Goal: Task Accomplishment & Management: Use online tool/utility

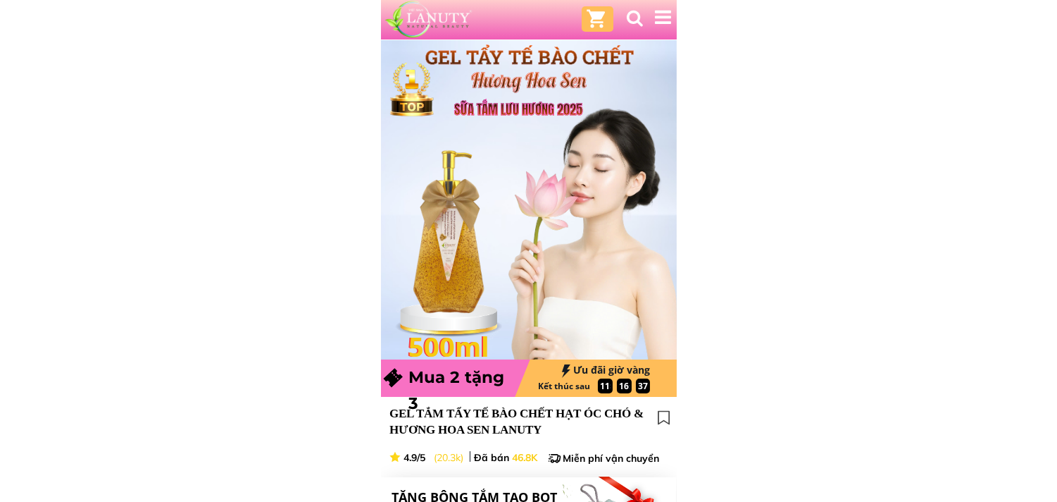
click at [578, 16] on div at bounding box center [529, 19] width 296 height 39
click at [594, 19] on div at bounding box center [598, 19] width 22 height 22
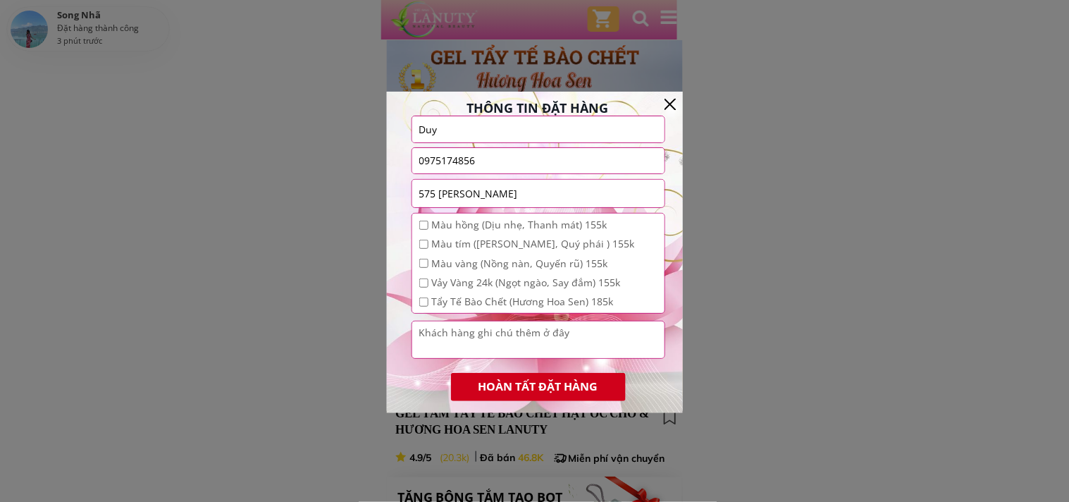
click at [318, 54] on div at bounding box center [534, 251] width 1069 height 502
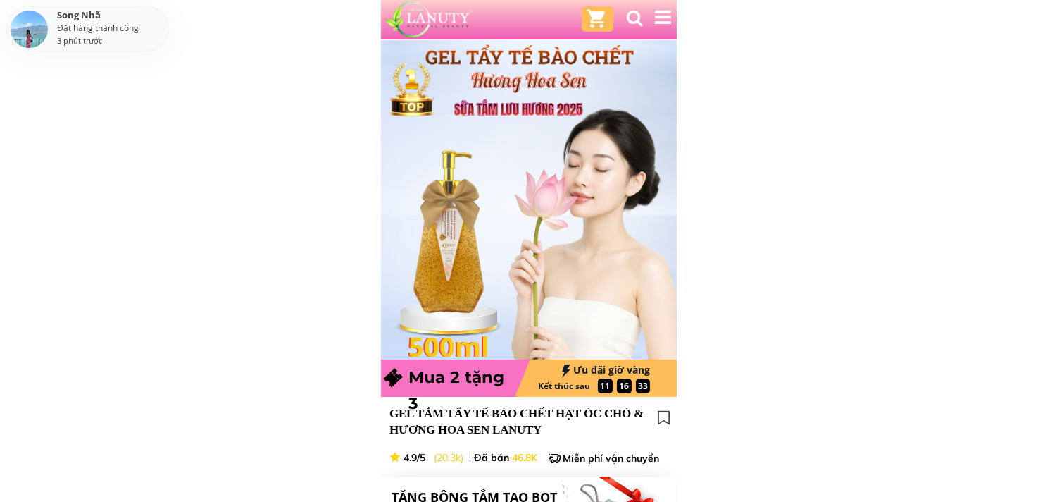
drag, startPoint x: 265, startPoint y: 124, endPoint x: 184, endPoint y: 130, distance: 81.3
click at [129, 32] on div "Đặt hàng thành công" at bounding box center [111, 29] width 108 height 12
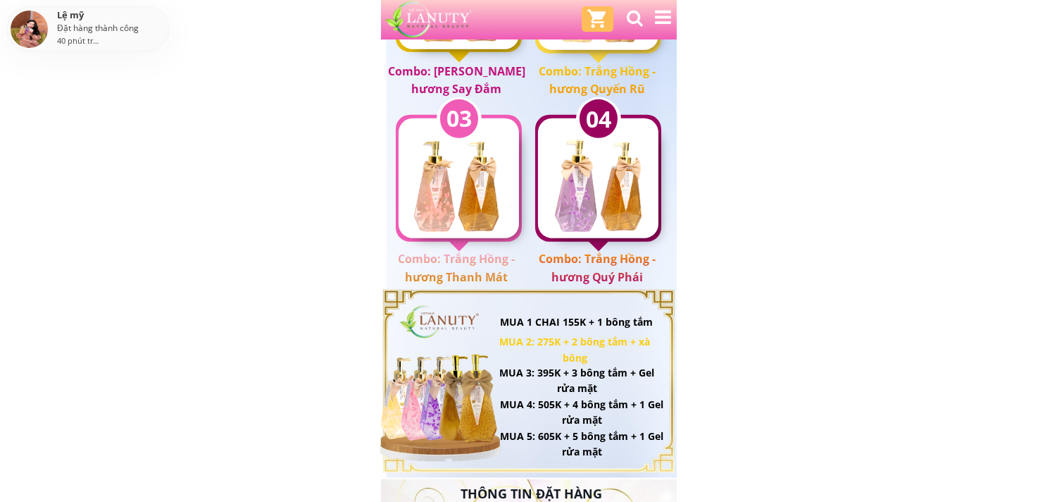
scroll to position [1956, 0]
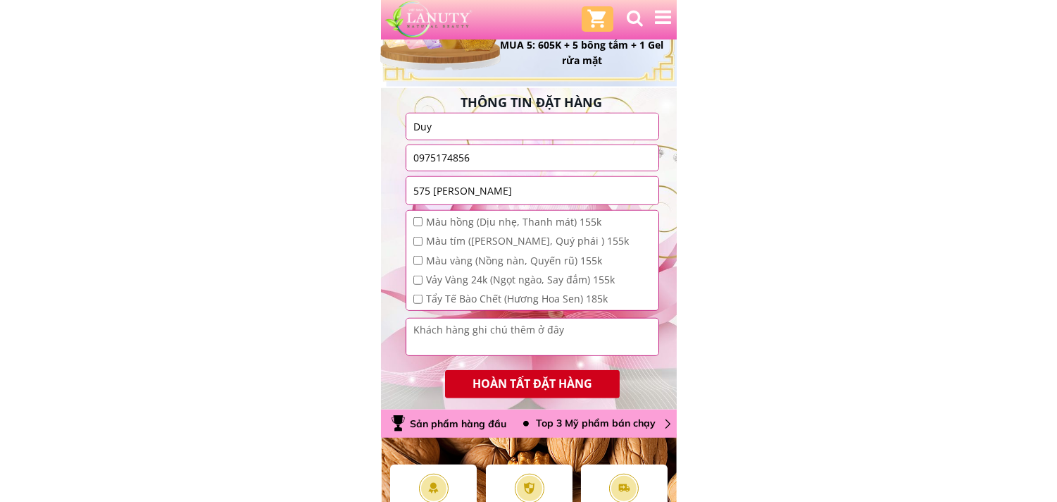
click at [409, 218] on div "Màu hồng (Dịu nhẹ, Thanh mát) 155k Màu tím ([PERSON_NAME], Quý phái ) 155k Màu …" at bounding box center [532, 263] width 252 height 104
click at [418, 217] on input "checkbox" at bounding box center [418, 221] width 9 height 9
checkbox input "false"
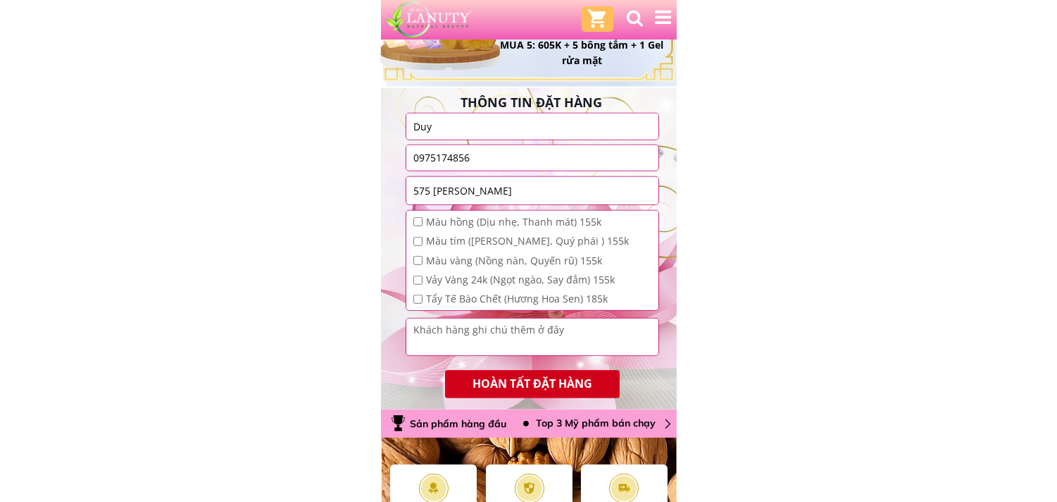
drag, startPoint x: 158, startPoint y: 217, endPoint x: 104, endPoint y: 217, distance: 54.2
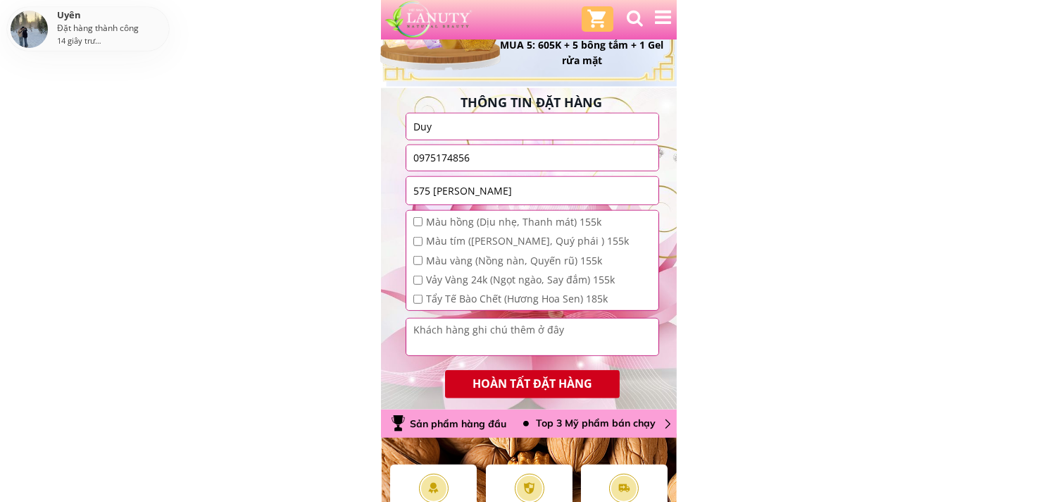
drag, startPoint x: 11, startPoint y: 176, endPoint x: 217, endPoint y: 194, distance: 206.5
click at [406, 194] on div "575 [PERSON_NAME]" at bounding box center [532, 190] width 252 height 27
drag, startPoint x: 149, startPoint y: 313, endPoint x: 51, endPoint y: 268, distance: 108.4
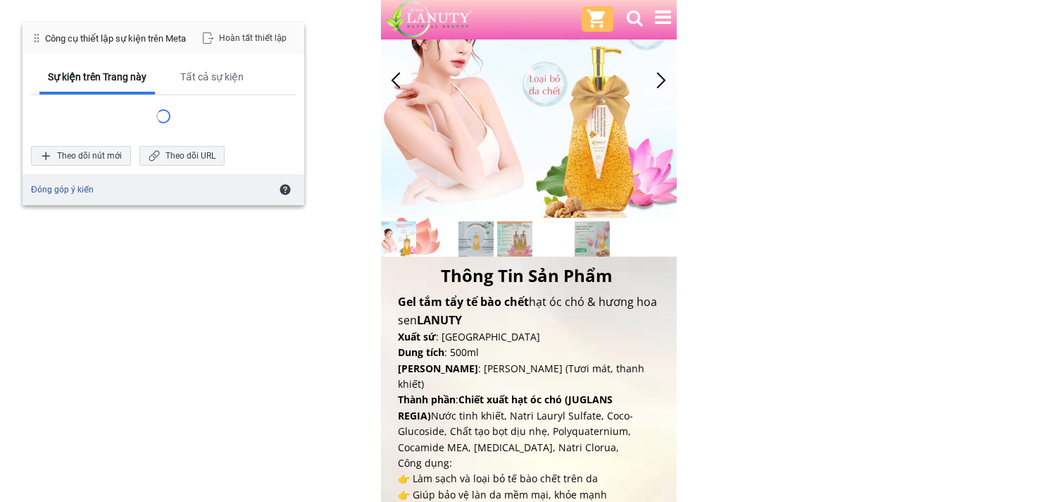
scroll to position [861, 0]
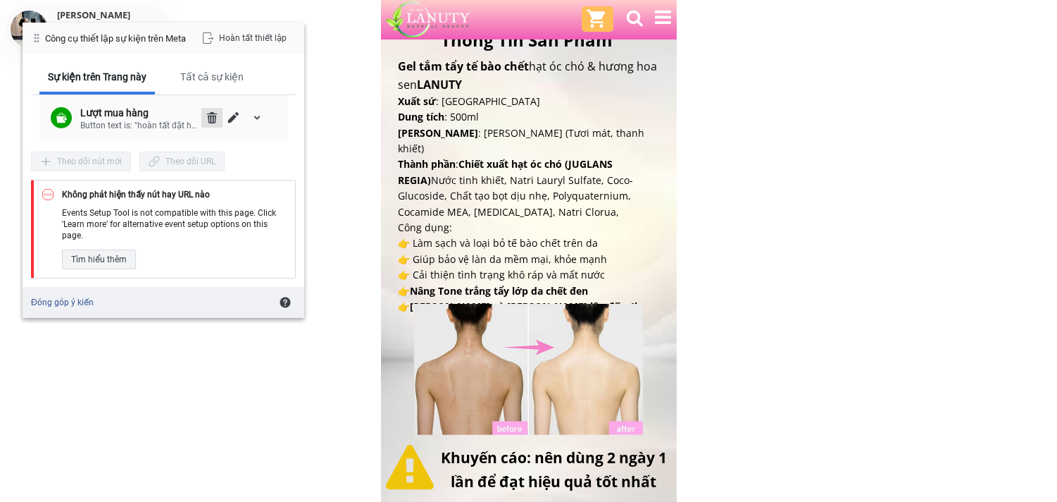
click at [207, 118] on span "Xóa" at bounding box center [211, 117] width 11 height 11
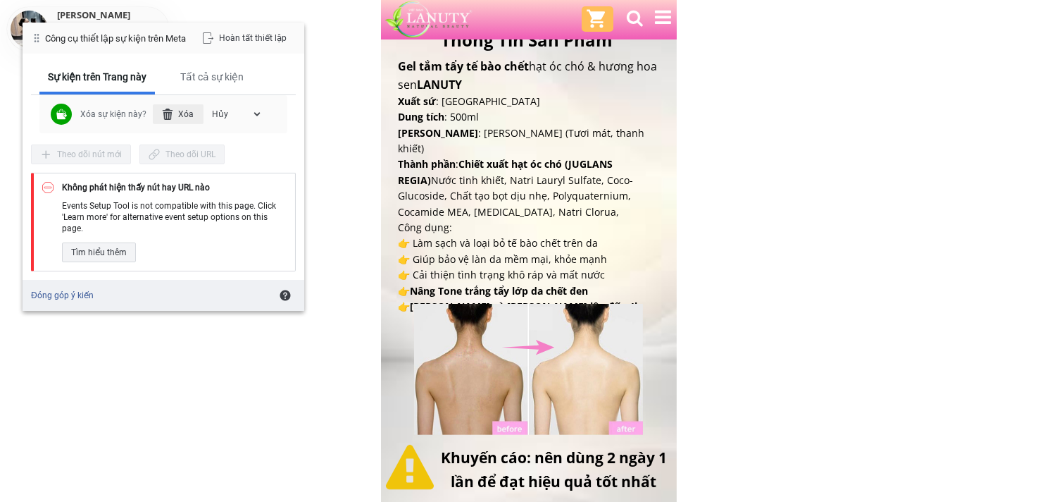
click at [180, 117] on div "Xóa" at bounding box center [178, 114] width 51 height 20
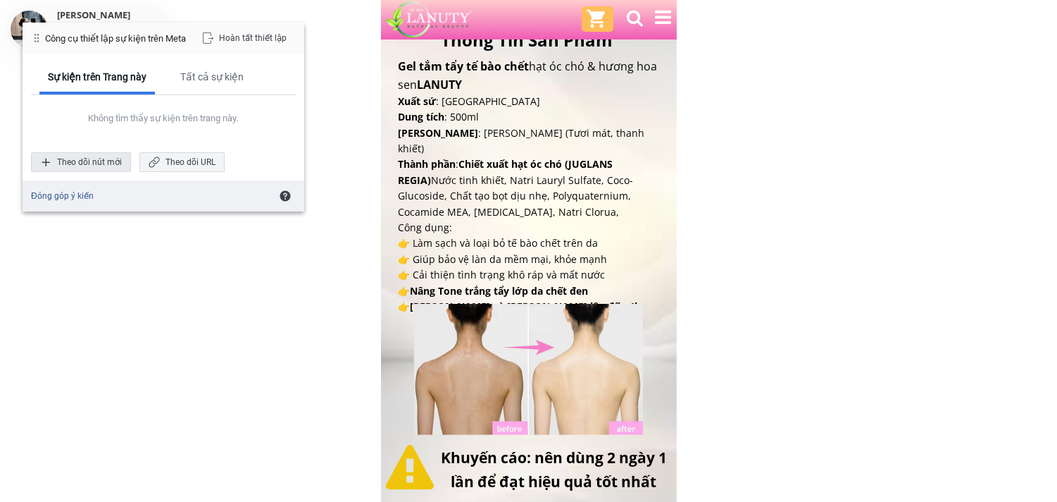
click at [85, 156] on div "Theo dõi nút mới" at bounding box center [81, 162] width 100 height 20
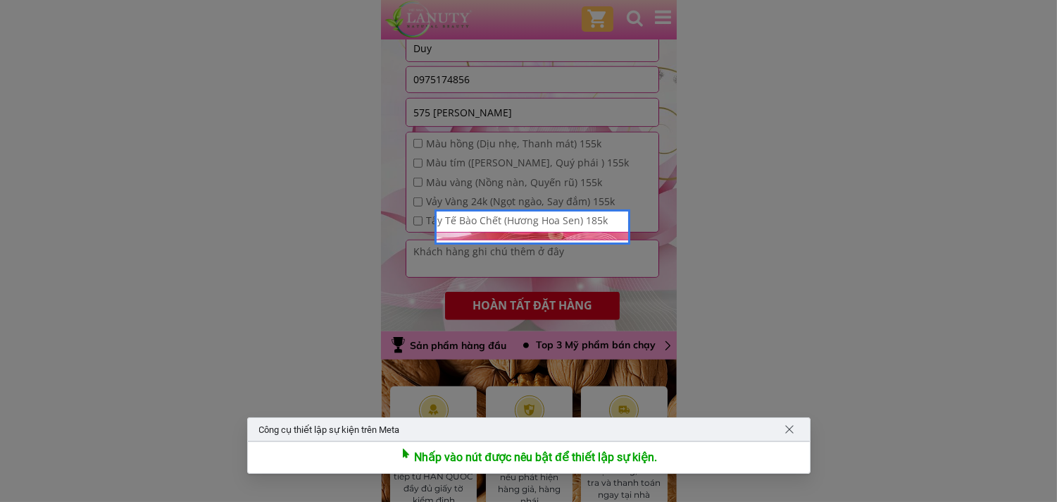
scroll to position [2113, 0]
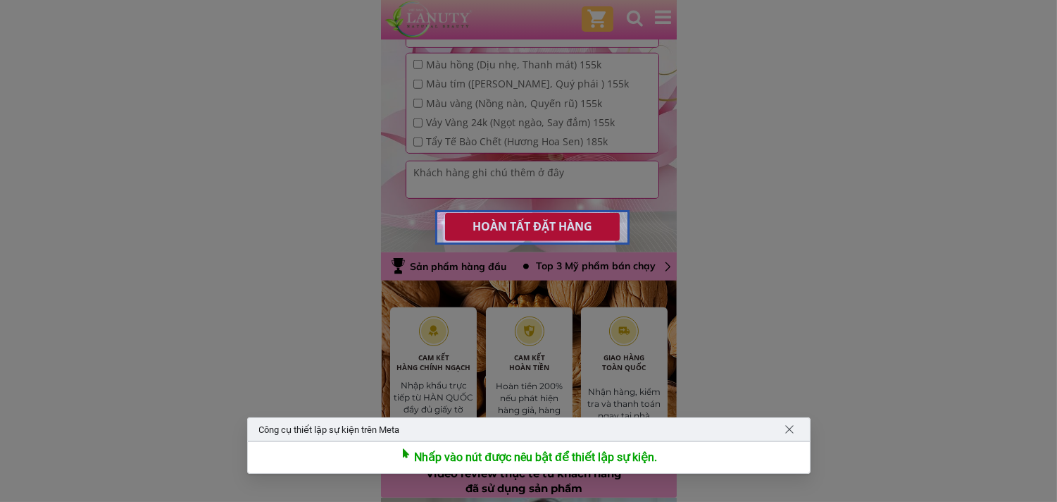
click at [498, 225] on div at bounding box center [532, 227] width 194 height 35
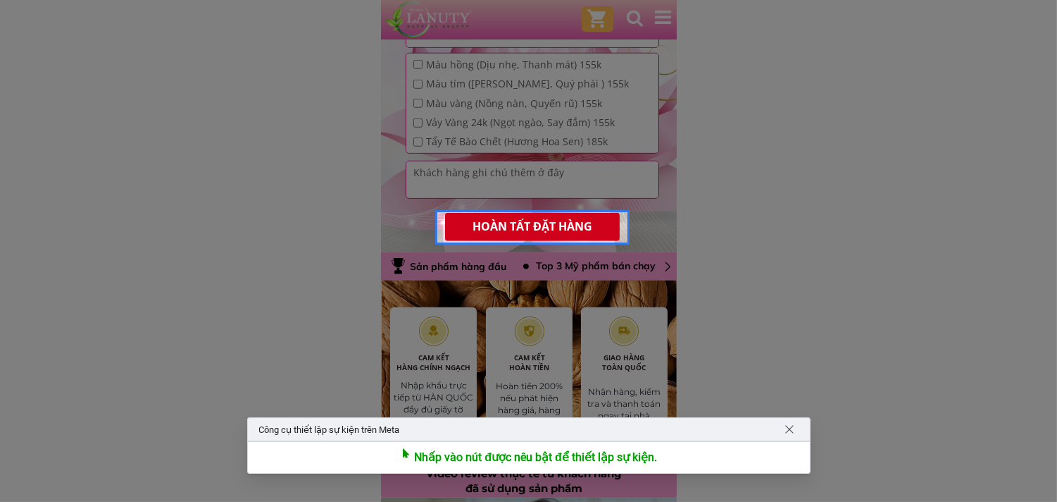
scroll to position [2089, 0]
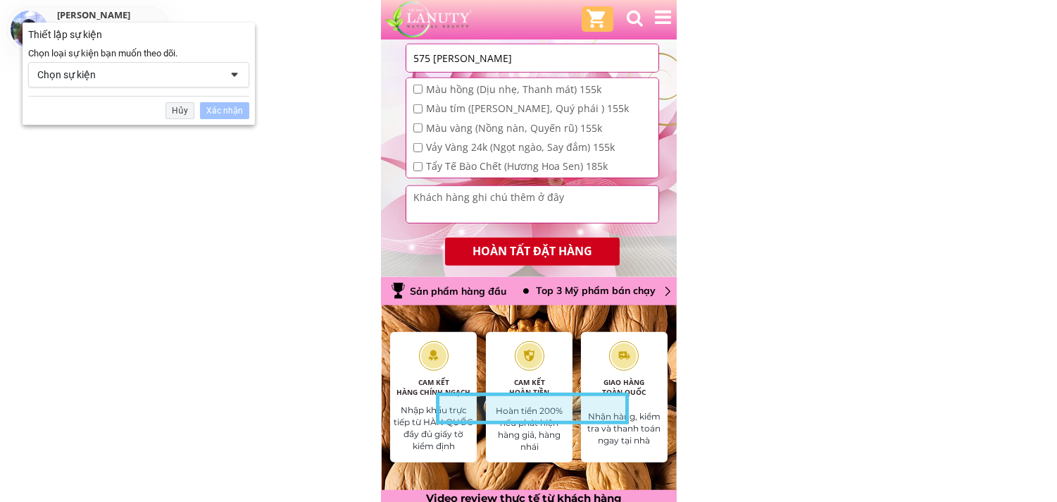
click at [233, 75] on span at bounding box center [234, 74] width 11 height 11
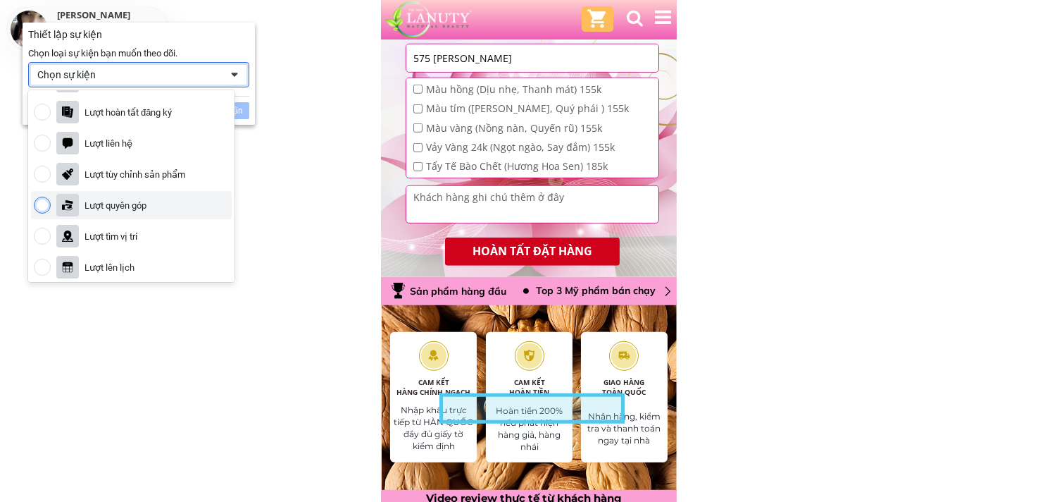
scroll to position [106, 0]
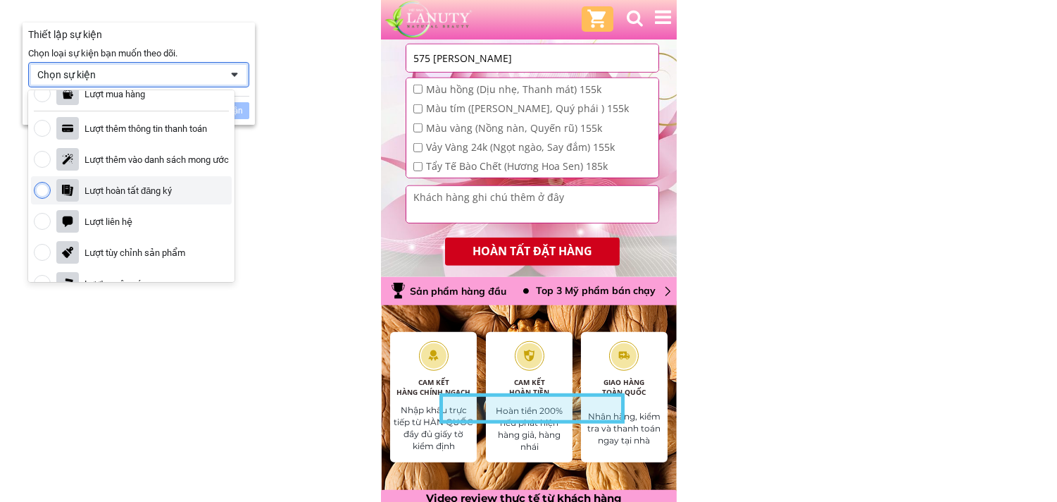
click at [128, 190] on div "Lượt hoàn tất đăng ký" at bounding box center [128, 191] width 87 height 12
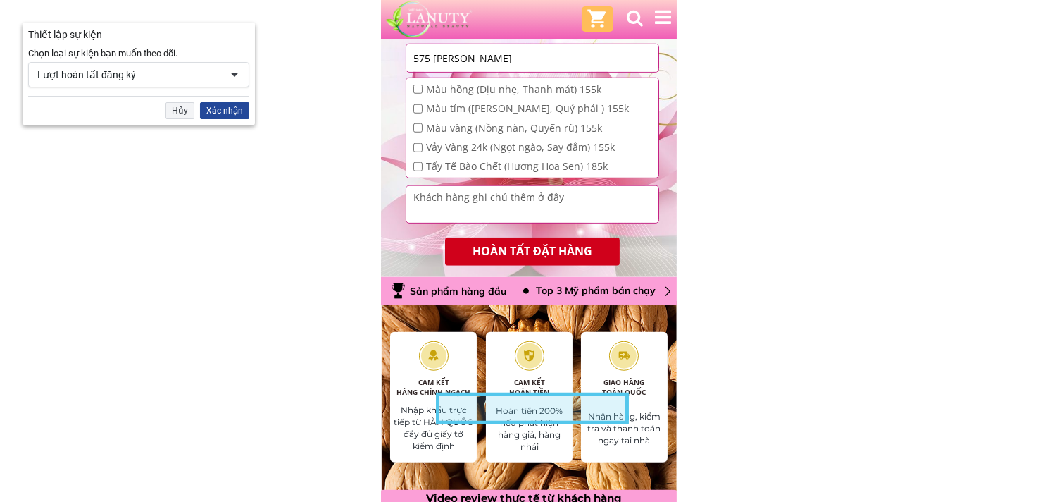
click at [223, 113] on div "Xác nhận" at bounding box center [224, 110] width 49 height 17
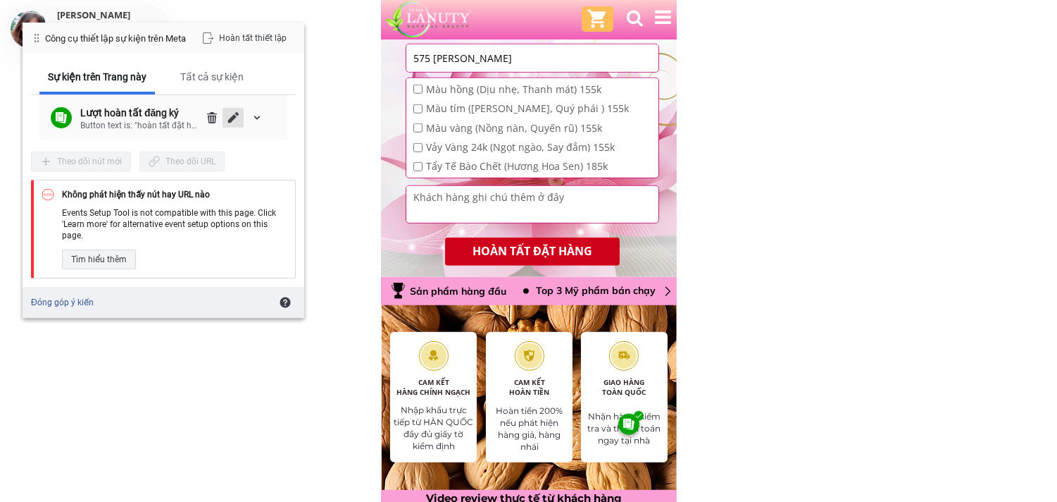
click at [228, 117] on span "Chỉnh sửa" at bounding box center [233, 117] width 11 height 11
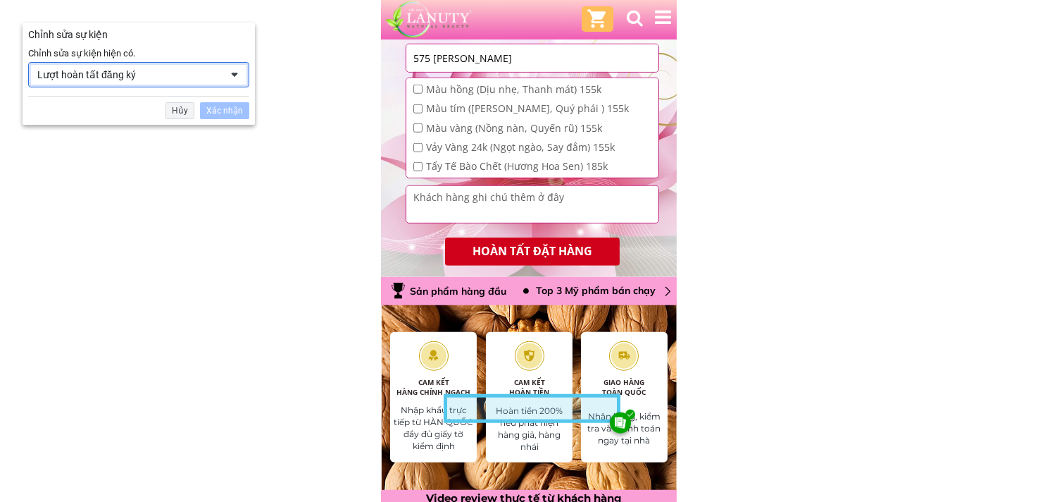
click at [213, 73] on div "Lượt hoàn tất đăng ký" at bounding box center [128, 74] width 183 height 13
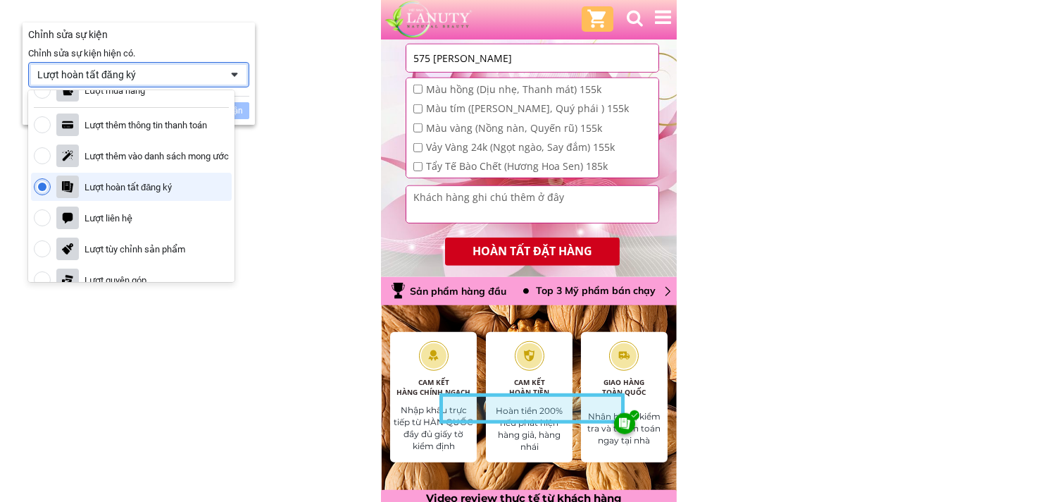
click at [213, 73] on div "Lượt hoàn tất đăng ký" at bounding box center [128, 74] width 183 height 13
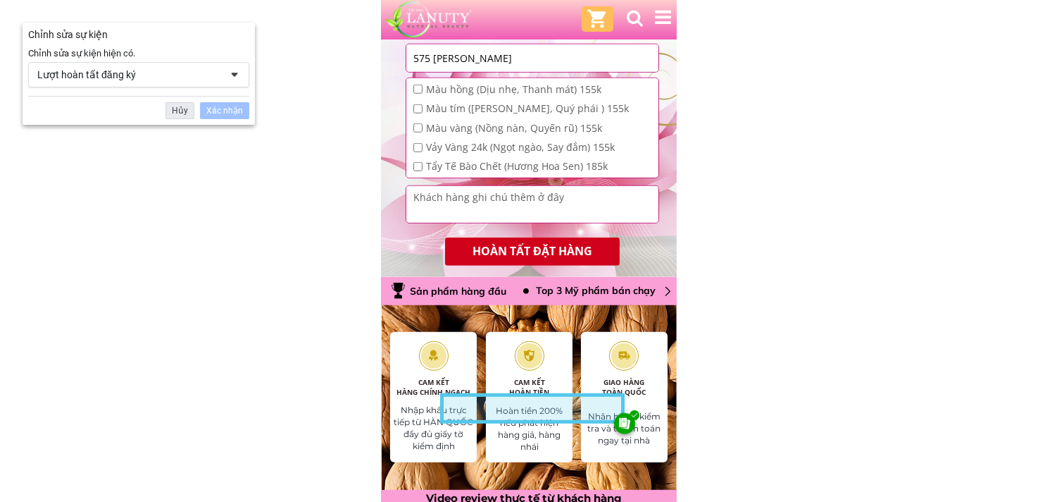
click at [183, 109] on div "Hủy" at bounding box center [180, 110] width 29 height 17
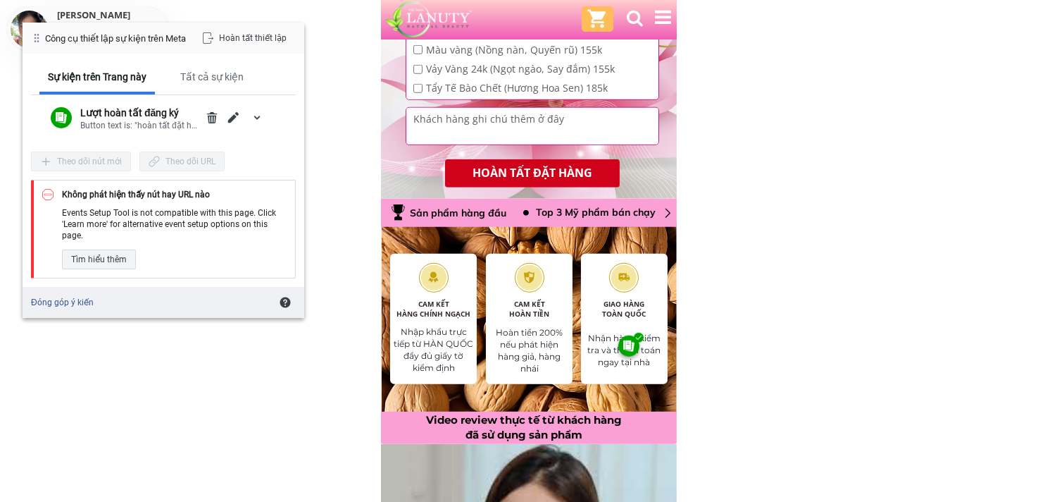
scroll to position [2245, 0]
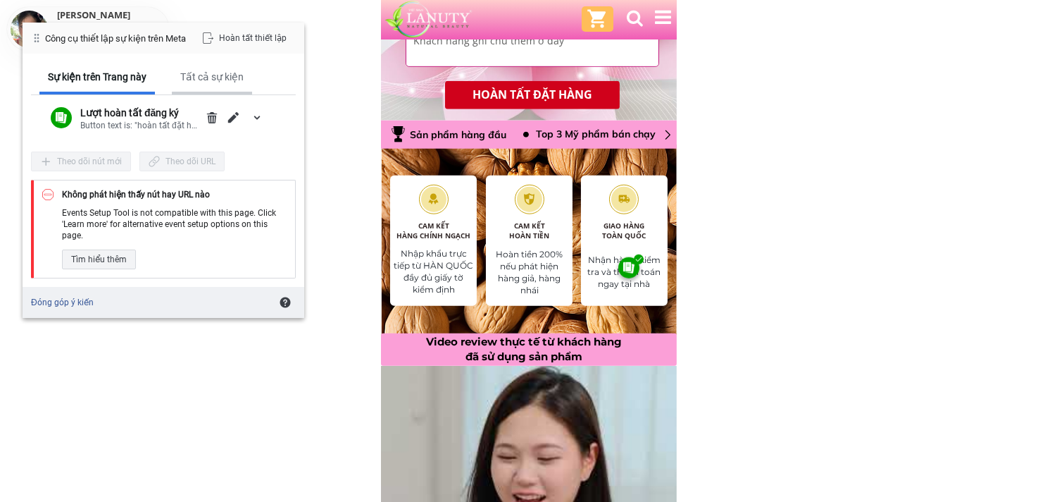
click at [204, 76] on div "Tất cả sự kiện" at bounding box center [211, 76] width 63 height 13
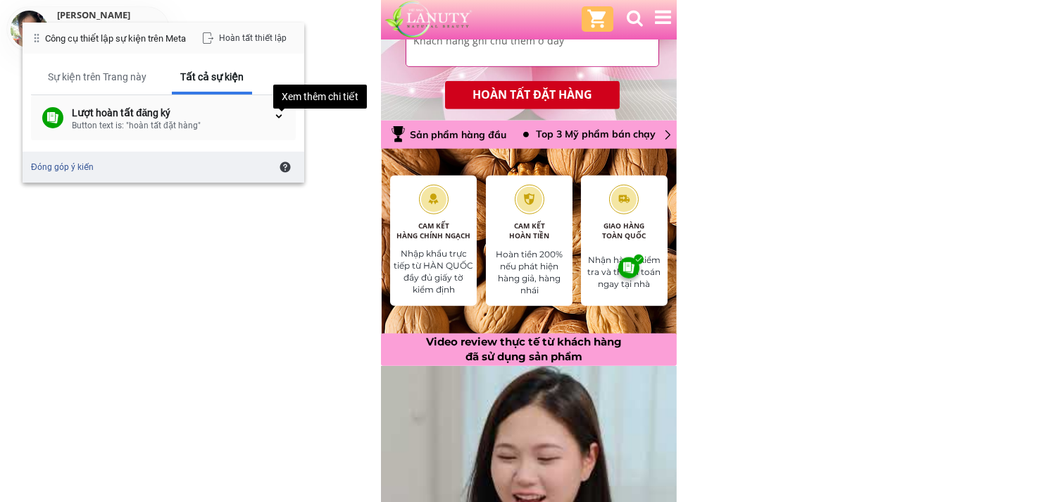
click at [273, 111] on div at bounding box center [278, 116] width 11 height 11
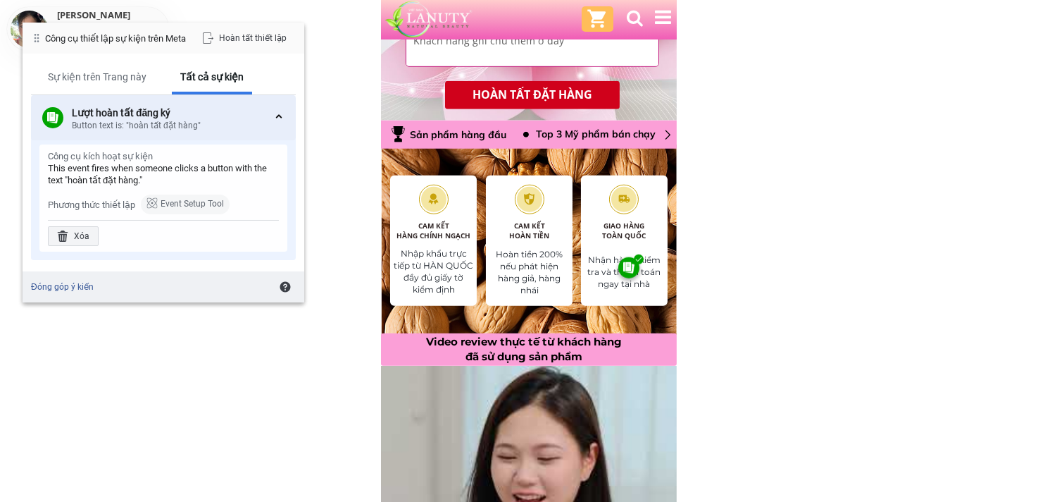
click at [99, 201] on div "Phương thức thiết lập" at bounding box center [91, 205] width 87 height 12
click at [178, 199] on div "Event Setup Tool" at bounding box center [192, 203] width 63 height 13
click at [78, 287] on link "Đóng góp ý kiến" at bounding box center [62, 286] width 63 height 11
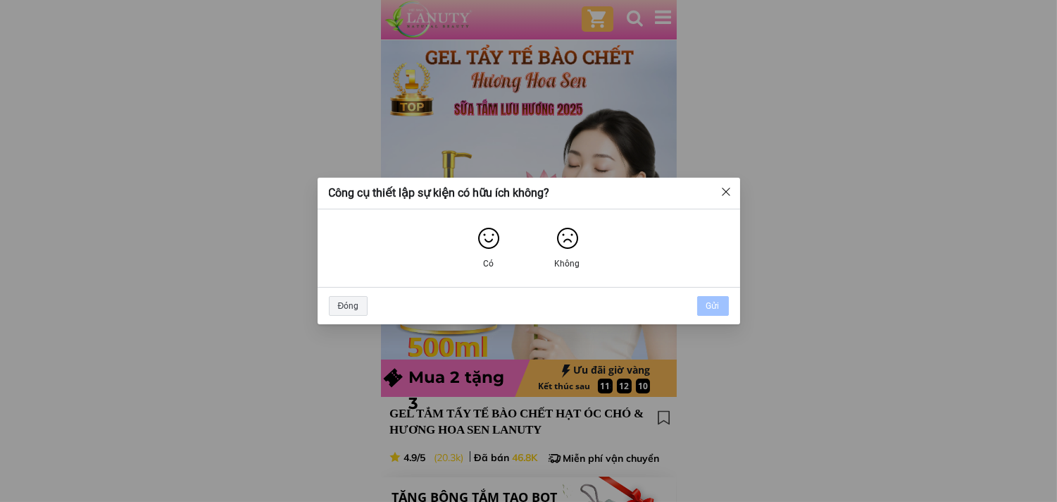
click at [728, 190] on img "Đóng" at bounding box center [726, 191] width 11 height 11
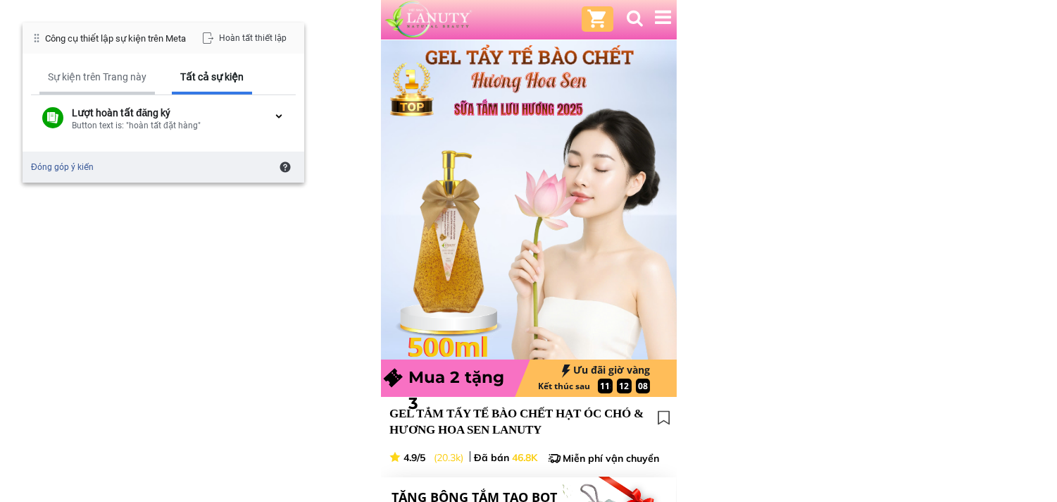
click at [76, 78] on div "Sự kiện trên Trang này" at bounding box center [97, 76] width 99 height 13
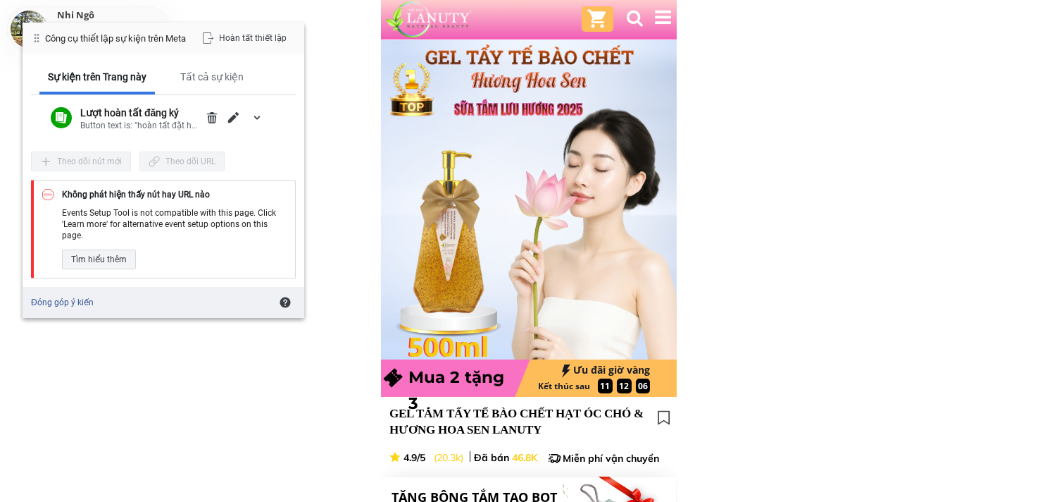
click at [96, 40] on div "Công cụ thiết lập sự kiện trên Meta" at bounding box center [115, 38] width 141 height 12
click at [37, 44] on div at bounding box center [36, 37] width 11 height 11
click at [73, 160] on div "Theo dõi nút mới" at bounding box center [81, 161] width 100 height 20
click at [206, 122] on span "Xóa" at bounding box center [211, 117] width 11 height 11
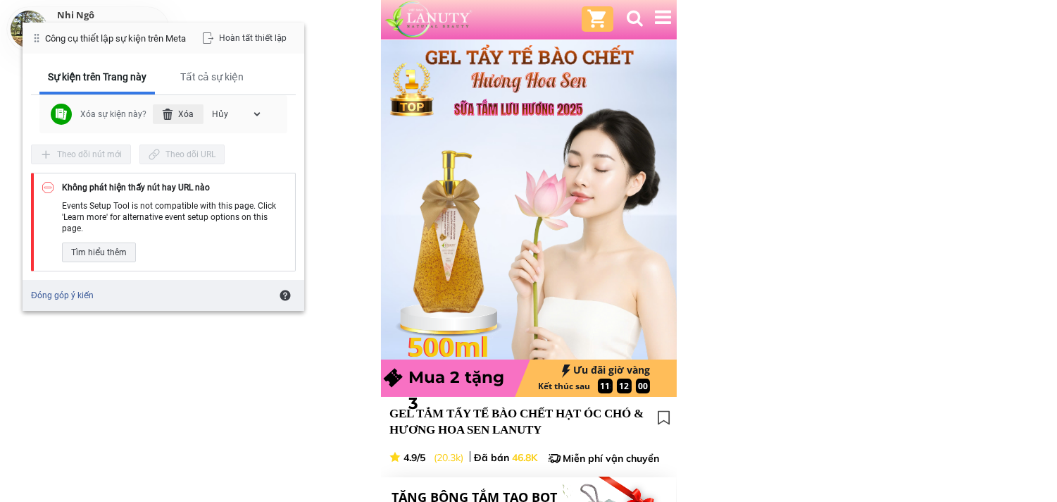
click at [188, 108] on div "Xóa" at bounding box center [178, 114] width 51 height 20
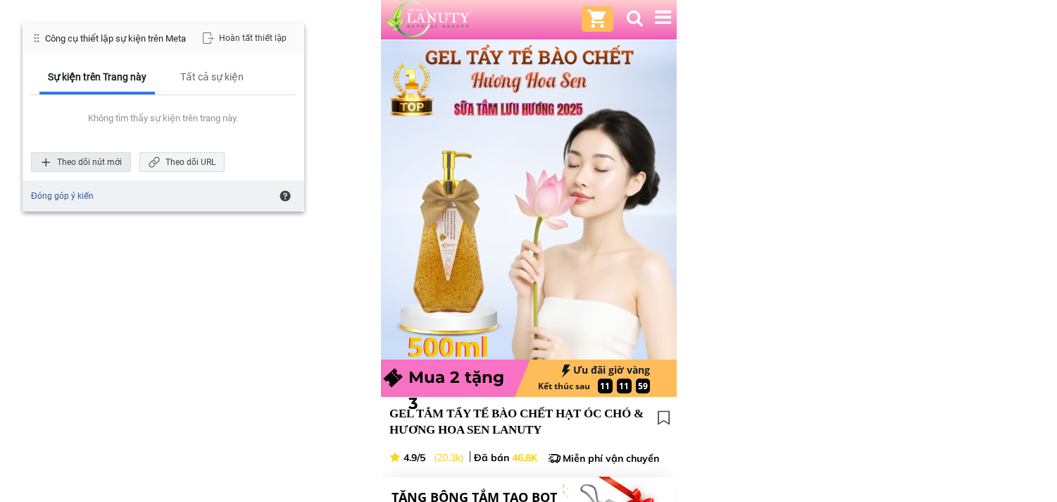
click at [80, 157] on div "Theo dõi nút mới" at bounding box center [81, 162] width 100 height 20
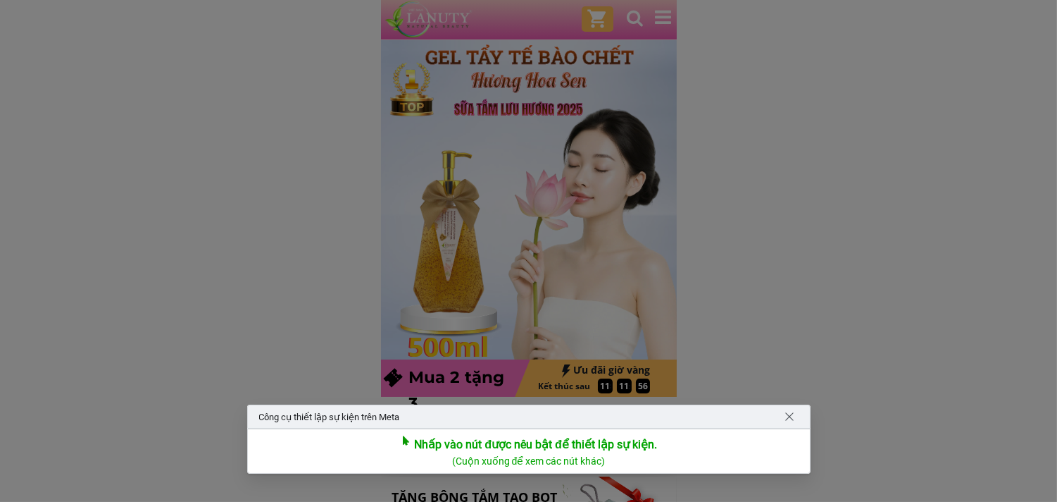
click at [595, 30] on div at bounding box center [528, 251] width 1057 height 502
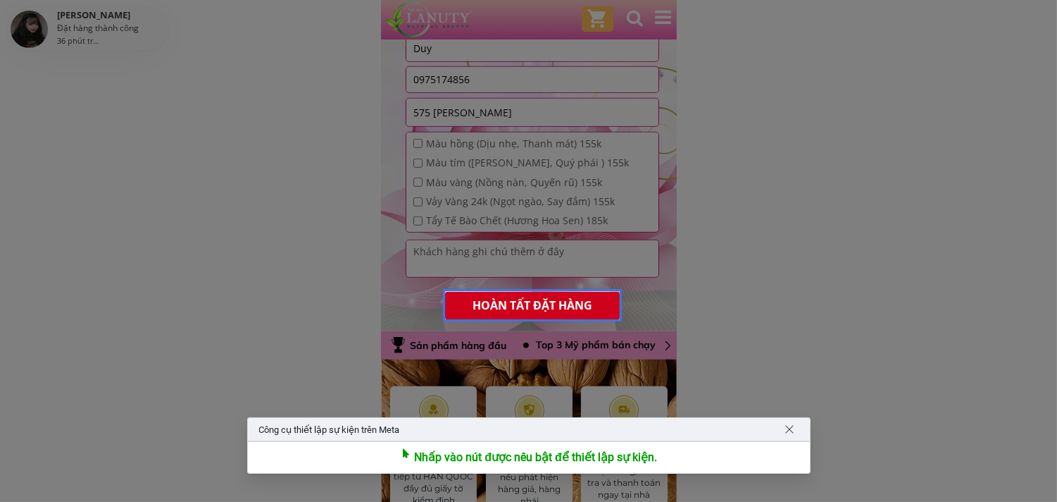
scroll to position [2113, 0]
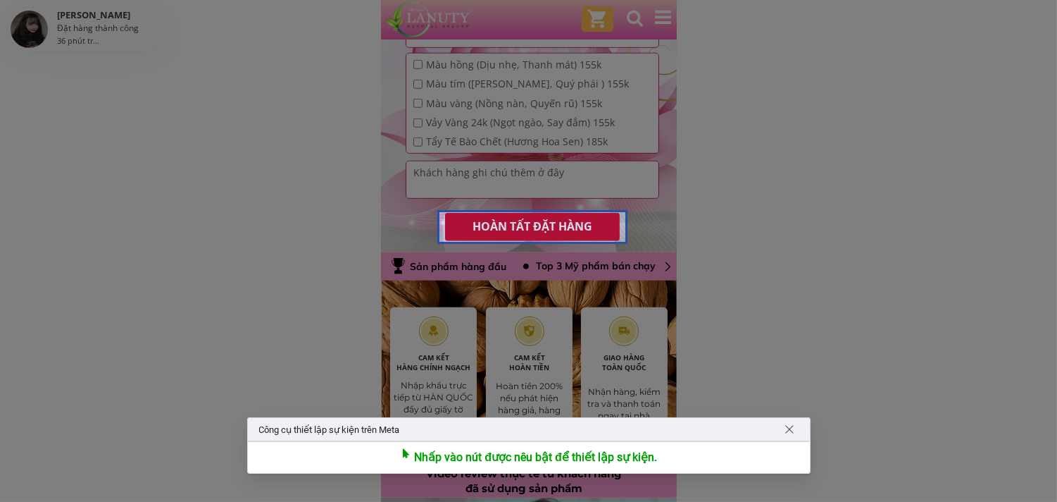
click at [561, 227] on div at bounding box center [532, 227] width 190 height 34
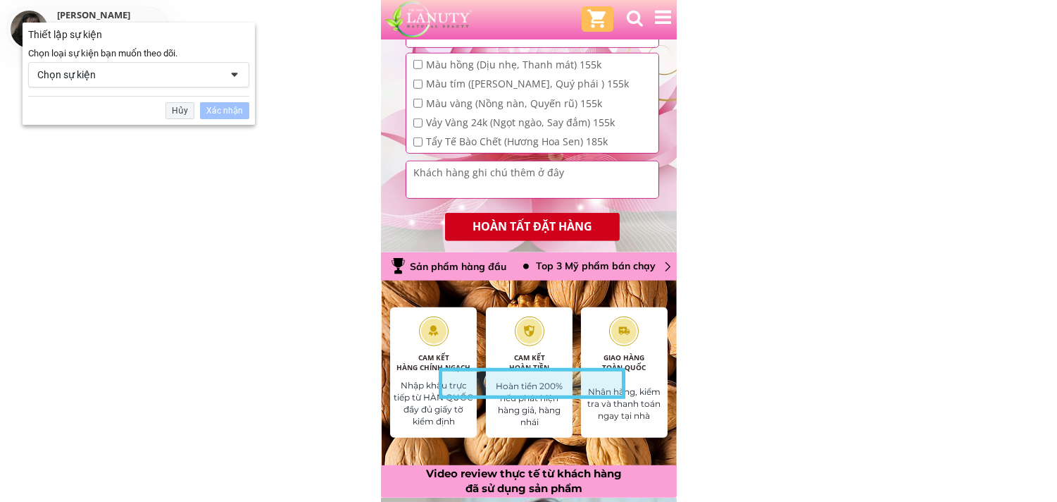
scroll to position [2089, 0]
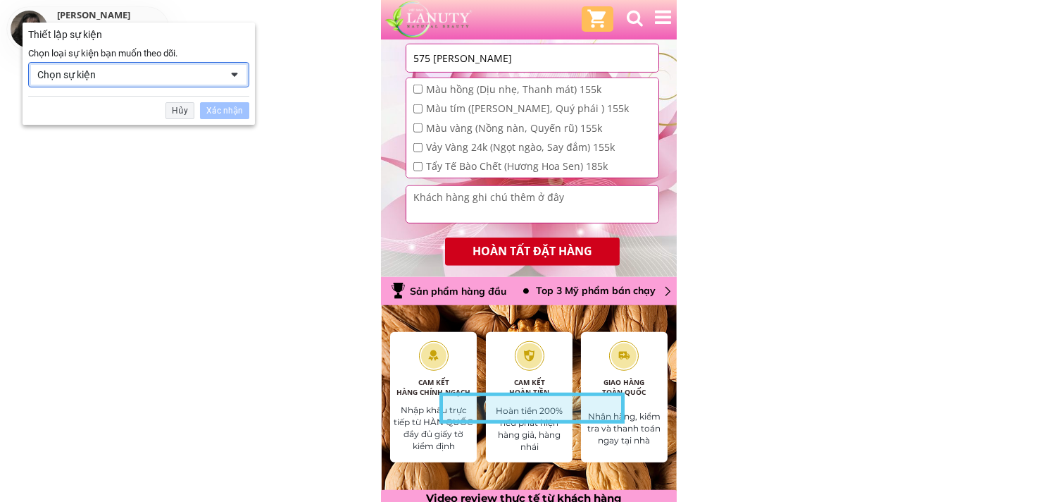
click at [230, 81] on div "Chọn sự kiện" at bounding box center [138, 74] width 221 height 25
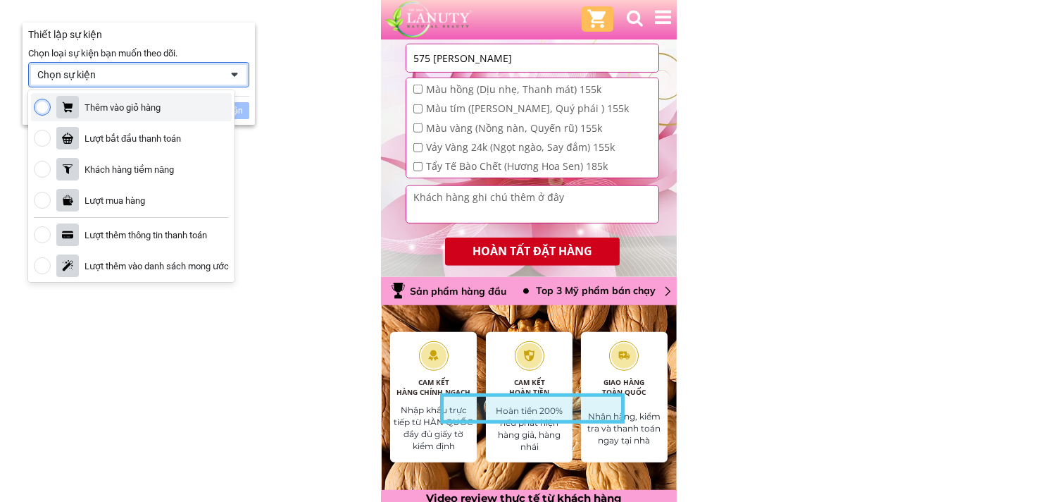
click at [175, 103] on div "Thêm vào giỏ hàng" at bounding box center [131, 107] width 201 height 28
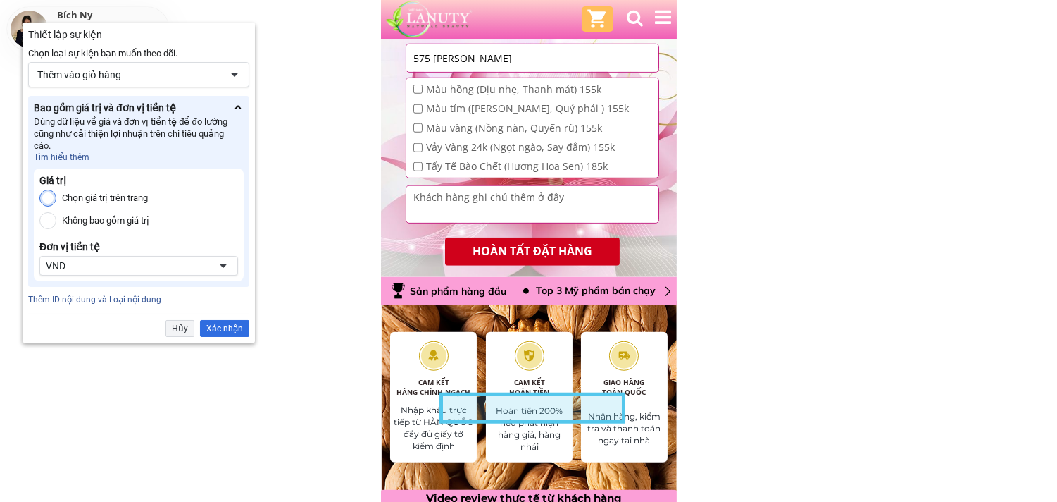
click at [111, 195] on label "Chọn giá trị trên trang" at bounding box center [105, 197] width 86 height 17
click at [56, 195] on input "Chọn giá trị trên trang" at bounding box center [47, 197] width 17 height 17
radio input "true"
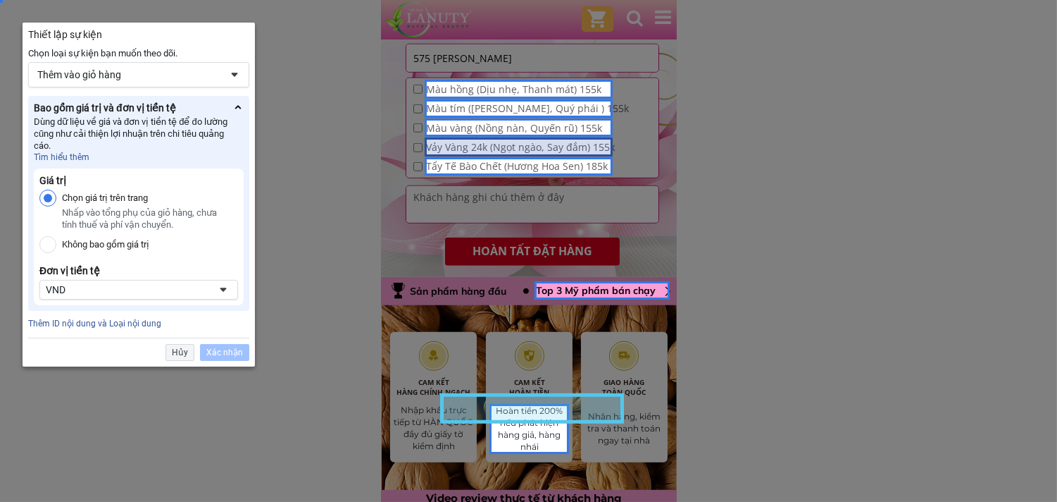
click at [514, 142] on div at bounding box center [519, 146] width 188 height 18
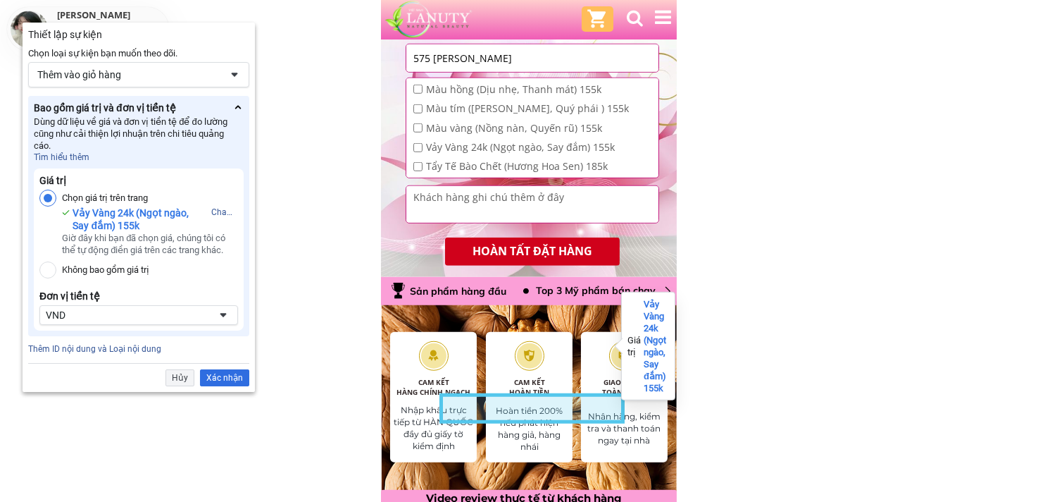
scroll to position [2167, 0]
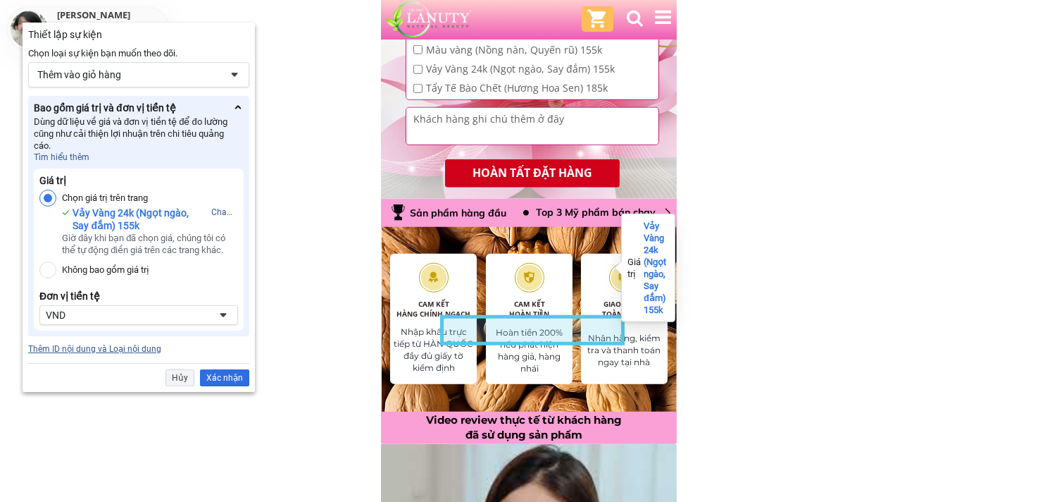
click at [122, 353] on link "Thêm ID nội dung và Loại nội dung" at bounding box center [94, 349] width 133 height 10
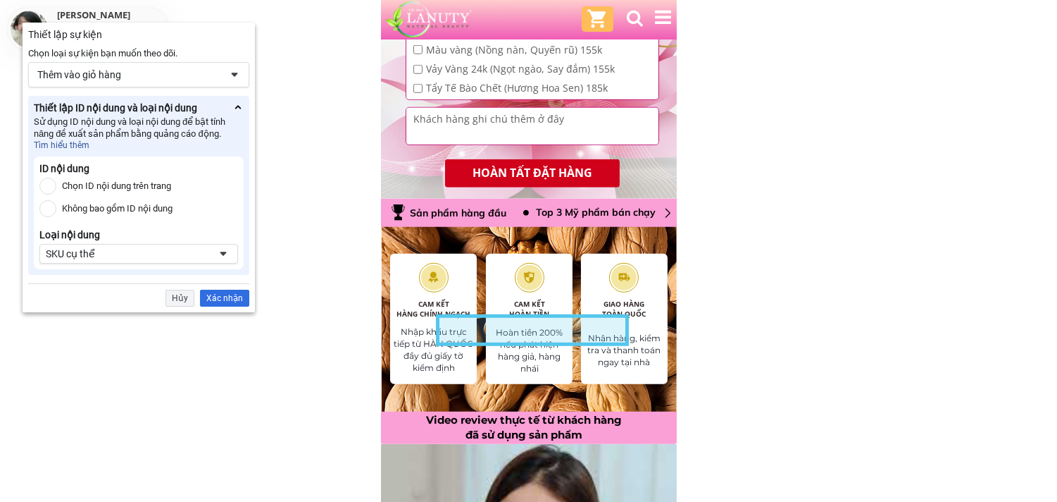
scroll to position [0, 0]
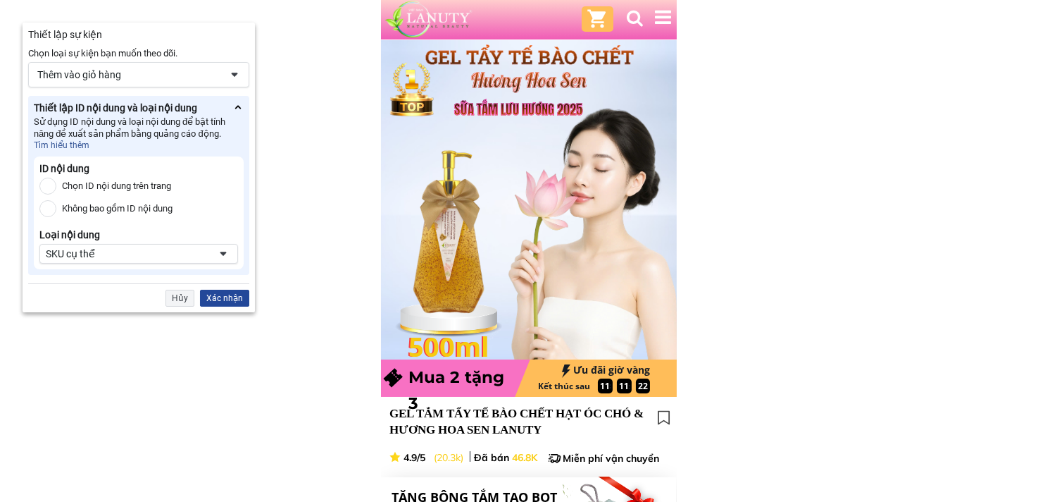
click at [218, 297] on div "Xác nhận" at bounding box center [224, 298] width 49 height 17
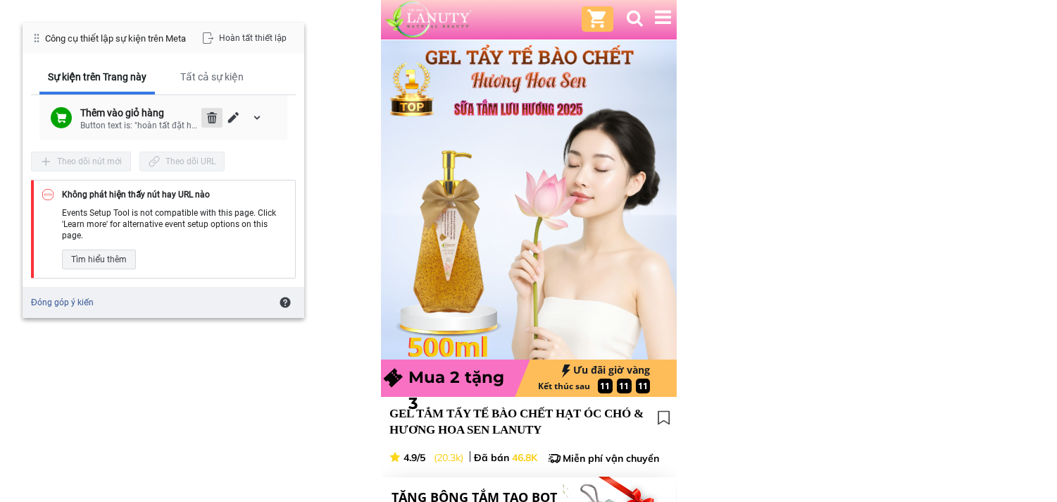
click at [206, 115] on span "Xóa" at bounding box center [211, 117] width 11 height 11
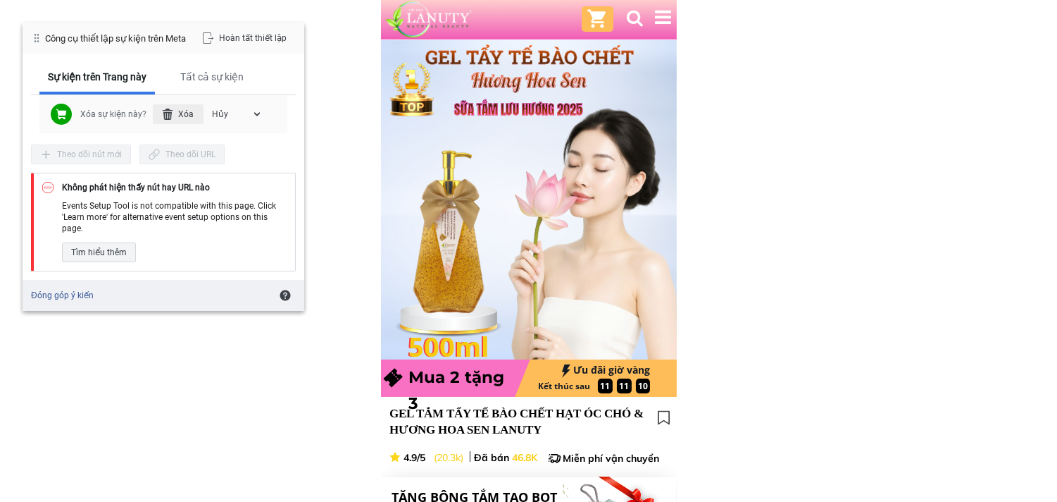
click at [181, 116] on div "Xóa" at bounding box center [178, 114] width 51 height 20
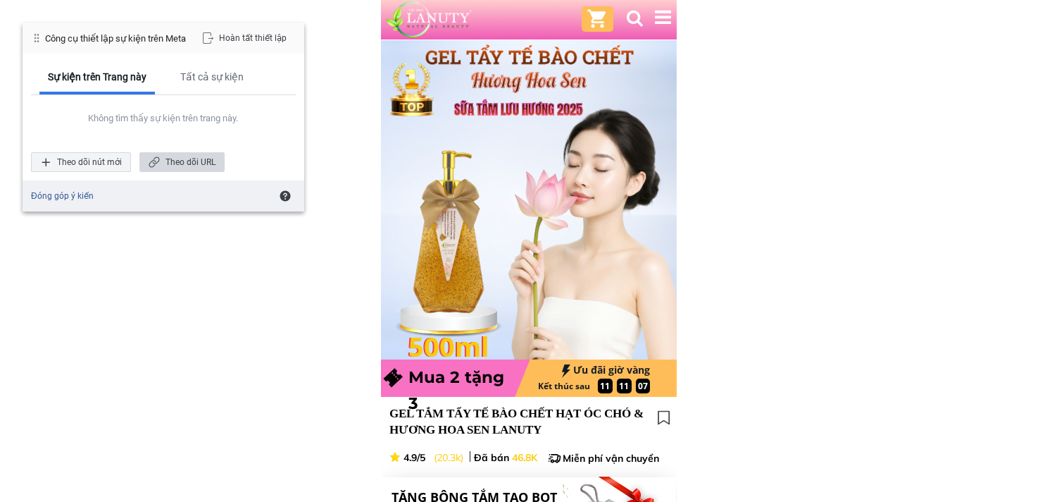
click at [172, 160] on div "Theo dõi URL" at bounding box center [181, 162] width 85 height 20
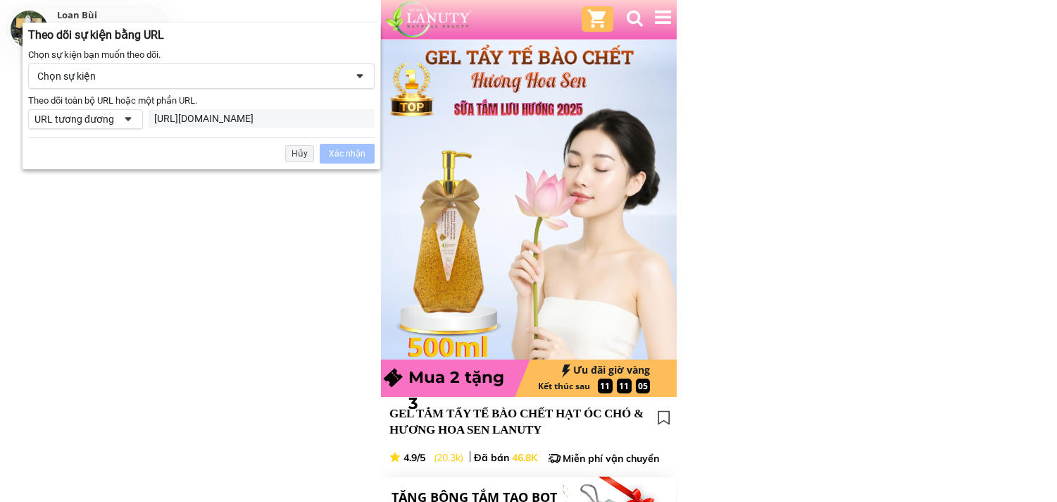
click at [101, 75] on div "Chọn sự kiện" at bounding box center [191, 76] width 309 height 13
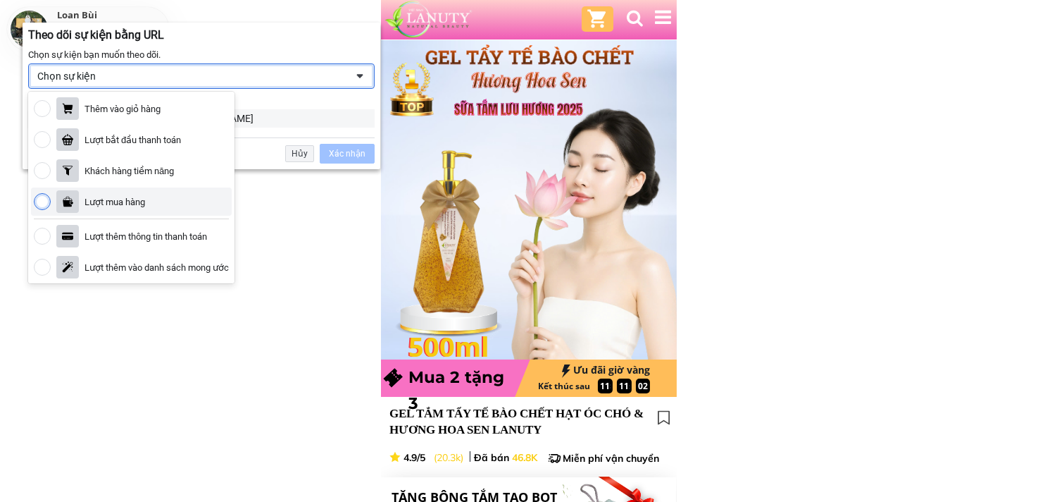
scroll to position [156, 0]
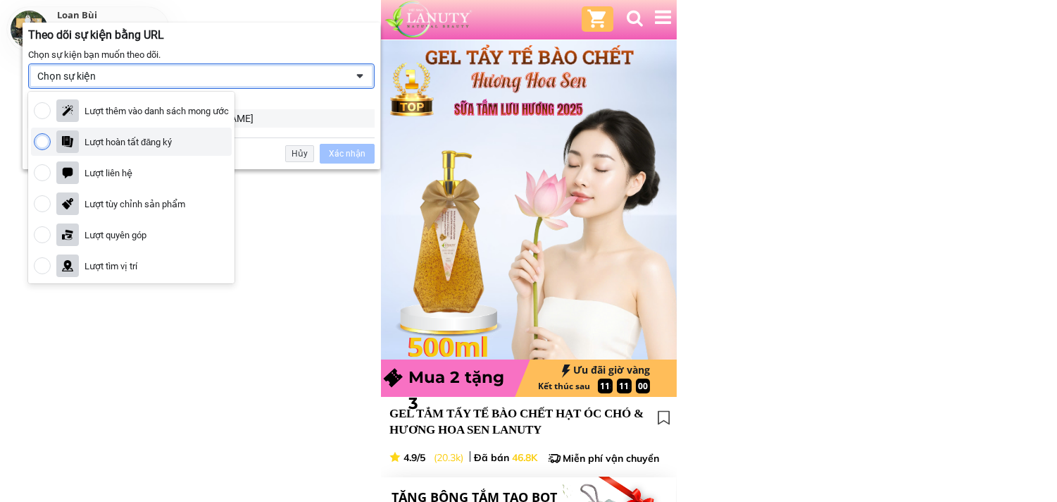
click at [123, 135] on div "Lượt hoàn tất đăng ký" at bounding box center [131, 142] width 201 height 28
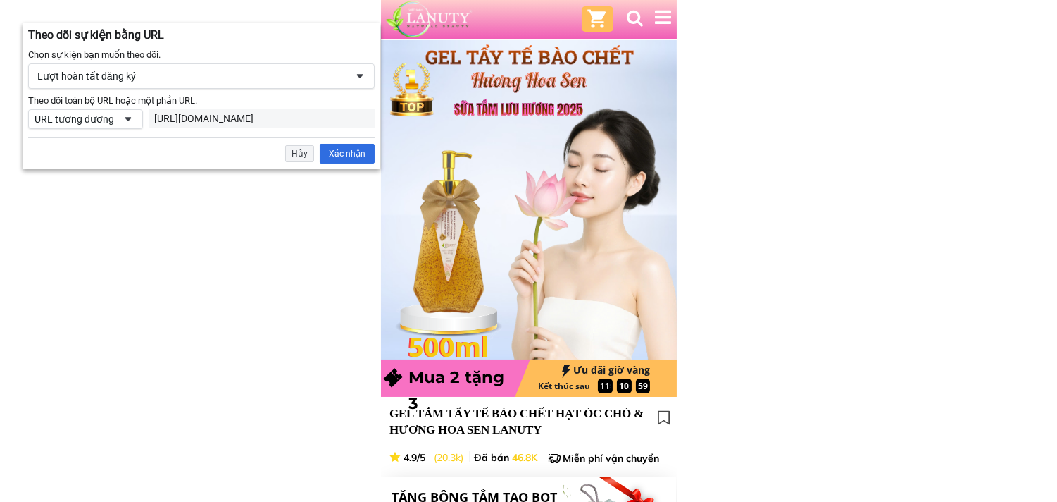
click at [218, 118] on div "https://www.lanuty.vn/#" at bounding box center [261, 118] width 215 height 13
click at [208, 118] on div "https://www.lanuty.vn/#" at bounding box center [261, 118] width 215 height 13
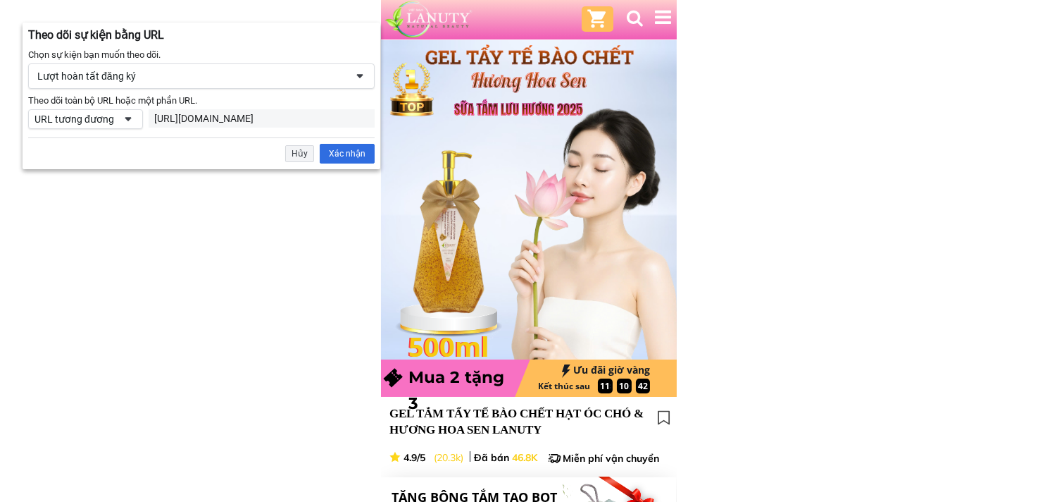
click at [252, 116] on div "https://www.lanuty.vn/#" at bounding box center [261, 118] width 215 height 13
click at [120, 118] on div "URL tương đương" at bounding box center [85, 119] width 115 height 20
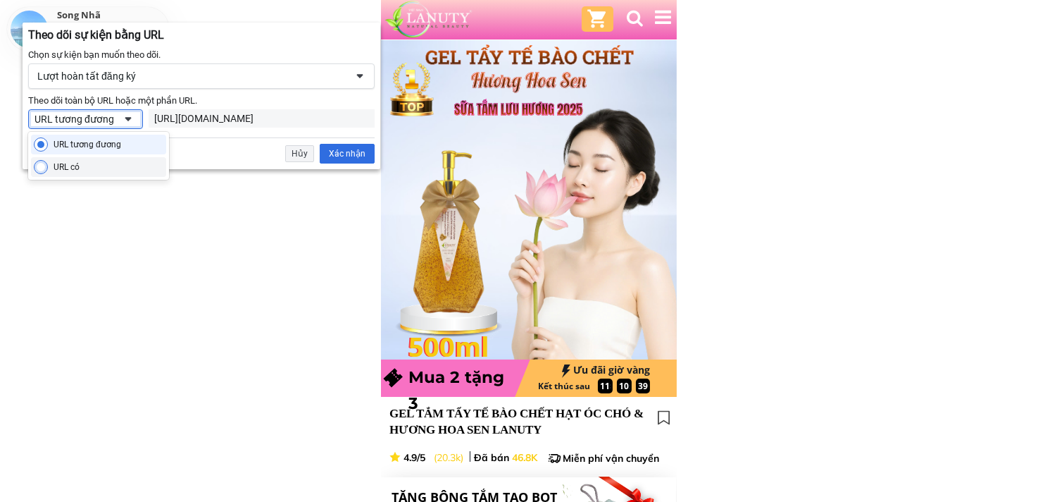
click at [93, 163] on div "URL có" at bounding box center [98, 167] width 135 height 20
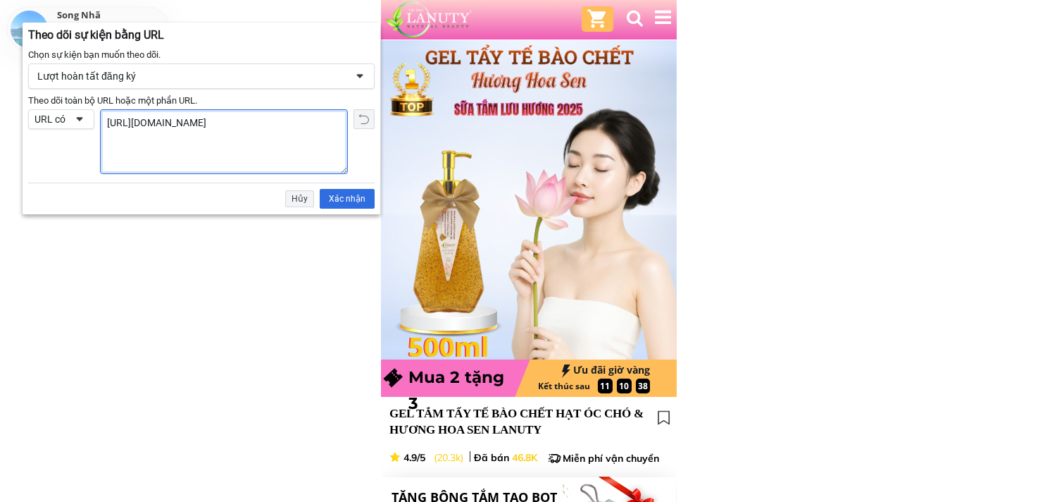
click at [217, 127] on textarea "https://www.lanuty.vn/#" at bounding box center [224, 141] width 247 height 63
click at [218, 120] on textarea "https://www.lanuty.vn/#" at bounding box center [224, 141] width 247 height 63
paste textarea "thank-you"
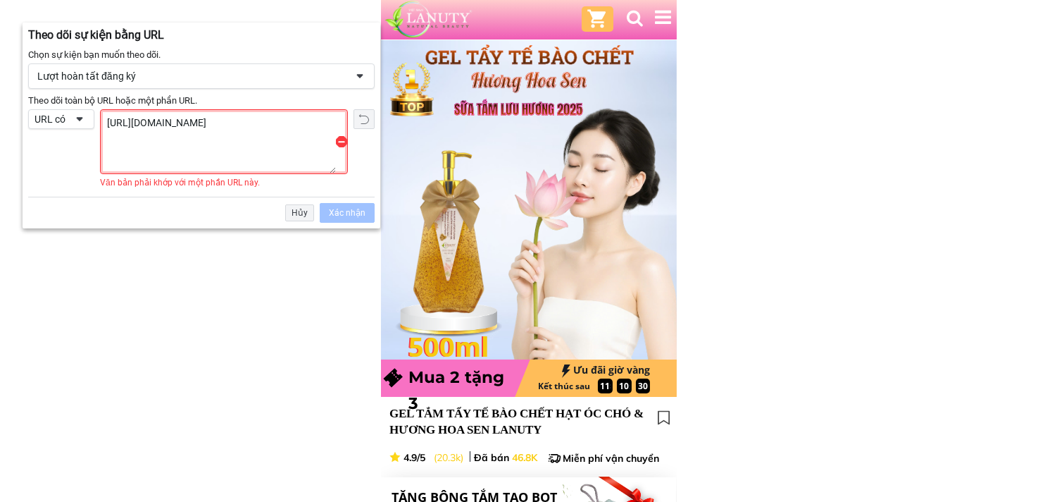
type textarea "https://www.lanuty.vn/thank-you"
click at [71, 117] on div "URL có" at bounding box center [61, 119] width 66 height 20
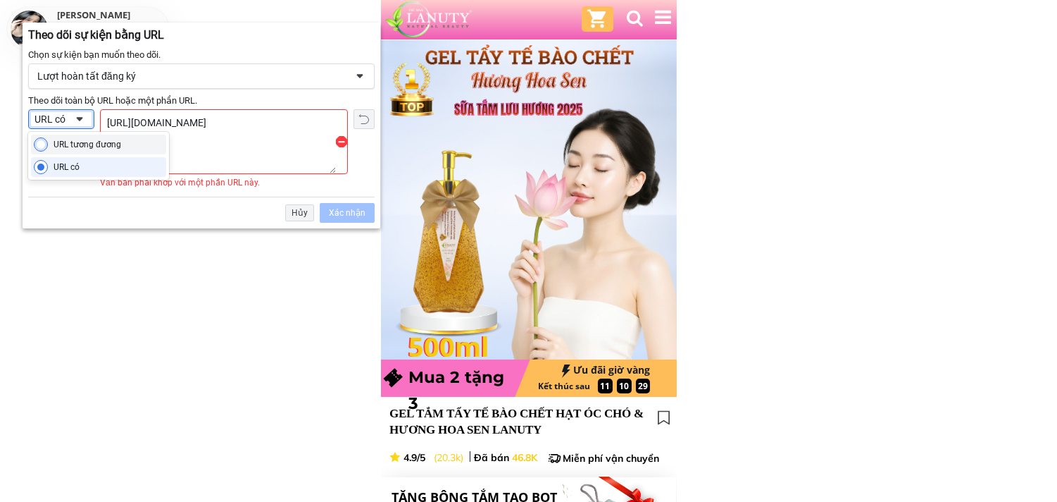
click at [75, 139] on div "URL tương đương" at bounding box center [88, 144] width 68 height 11
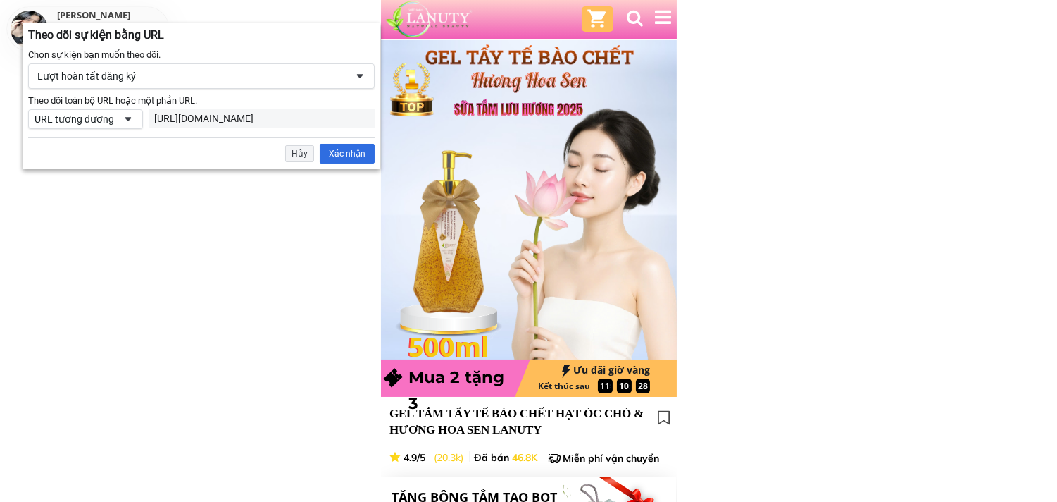
click at [221, 115] on div "https://www.lanuty.vn/#" at bounding box center [261, 118] width 215 height 13
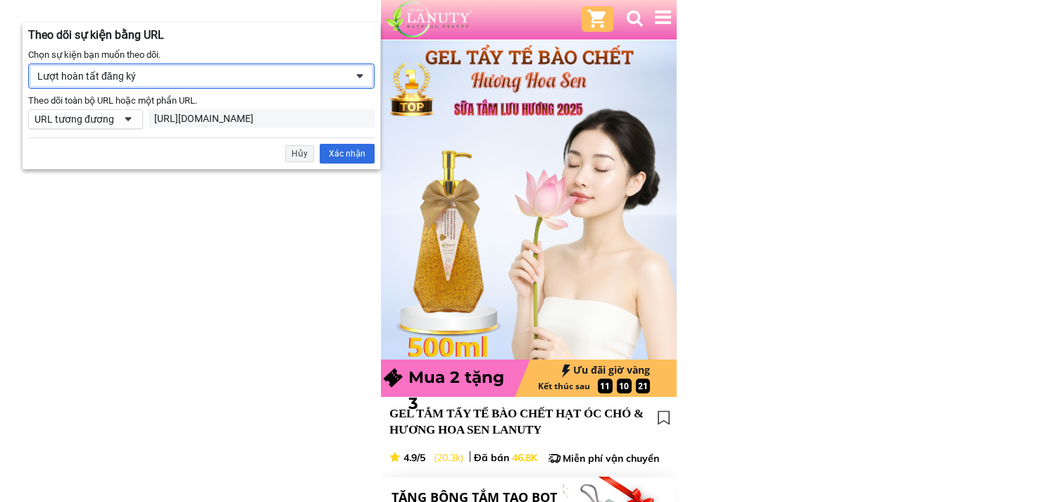
click at [305, 85] on div "Lượt hoàn tất đăng ký" at bounding box center [201, 75] width 347 height 25
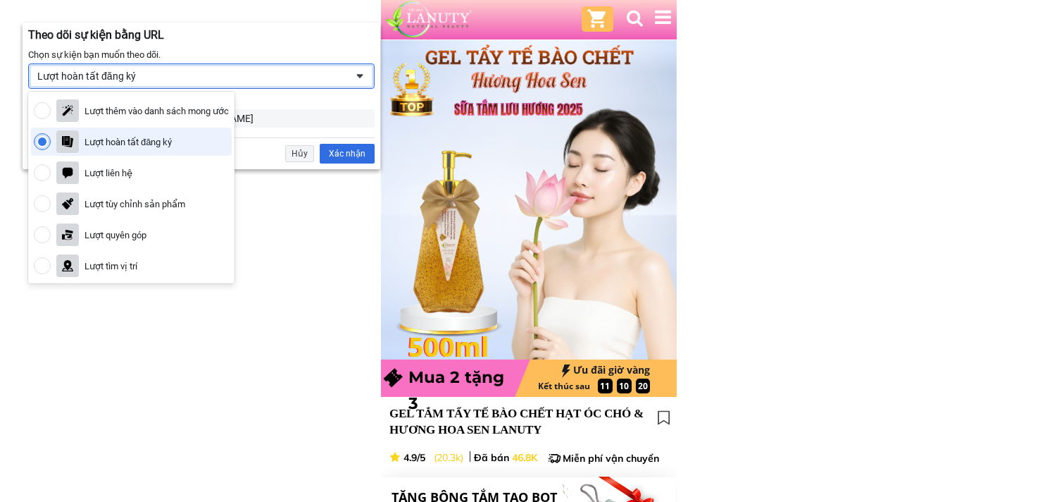
click at [305, 85] on div "Lượt hoàn tất đăng ký" at bounding box center [201, 75] width 347 height 25
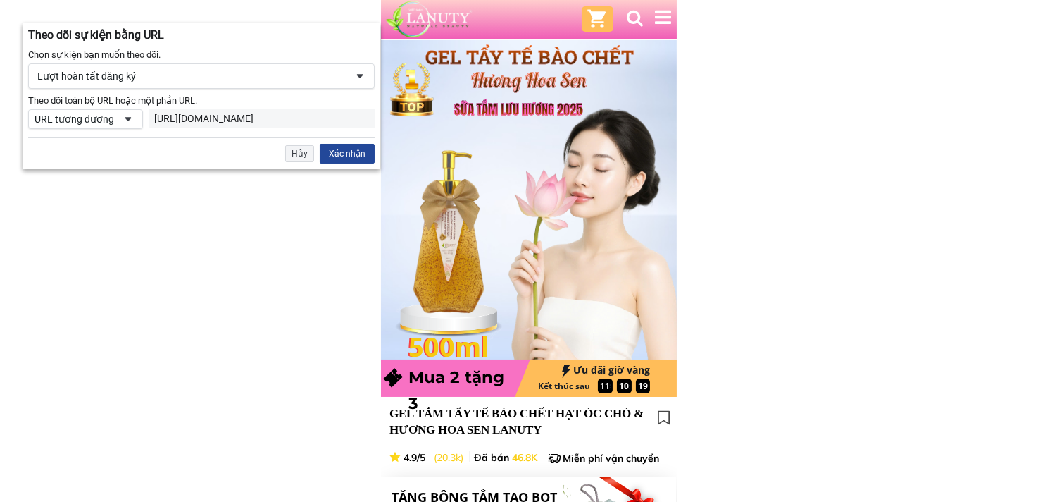
click at [340, 148] on div "Xác nhận" at bounding box center [347, 154] width 55 height 20
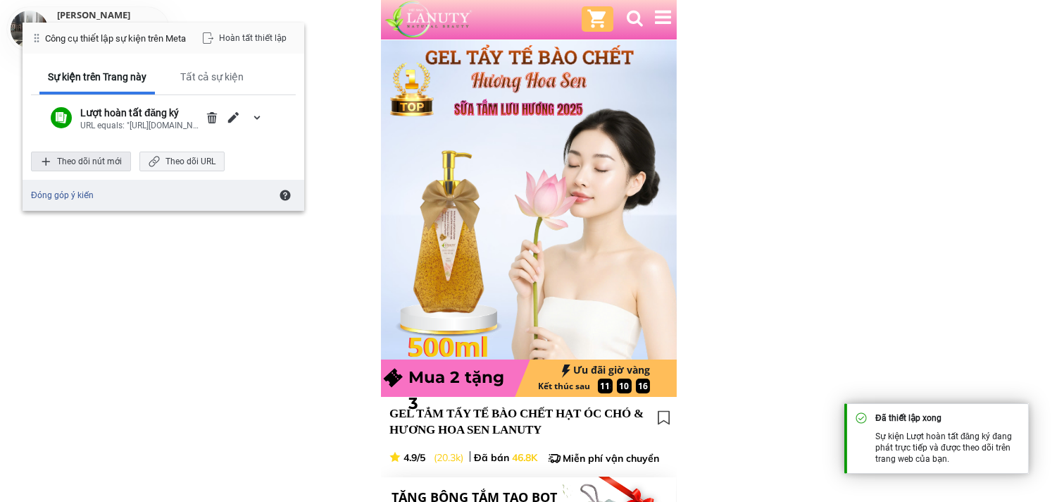
click at [103, 157] on div "Theo dõi nút mới" at bounding box center [81, 161] width 100 height 20
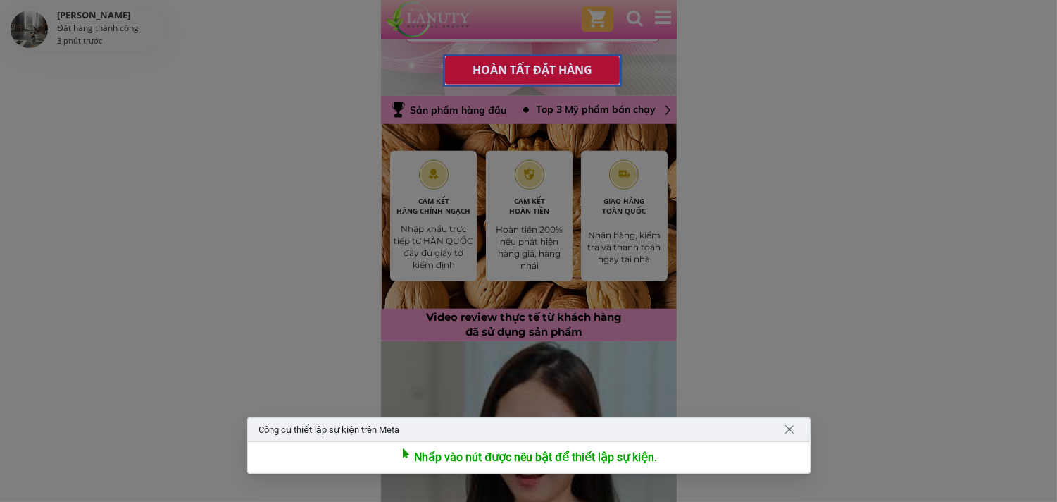
click at [557, 69] on div at bounding box center [533, 70] width 180 height 32
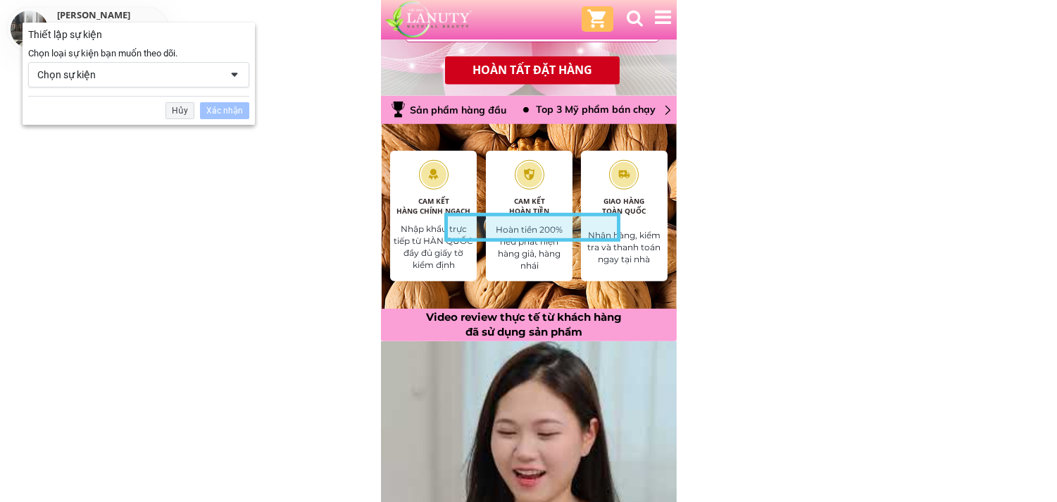
scroll to position [2089, 0]
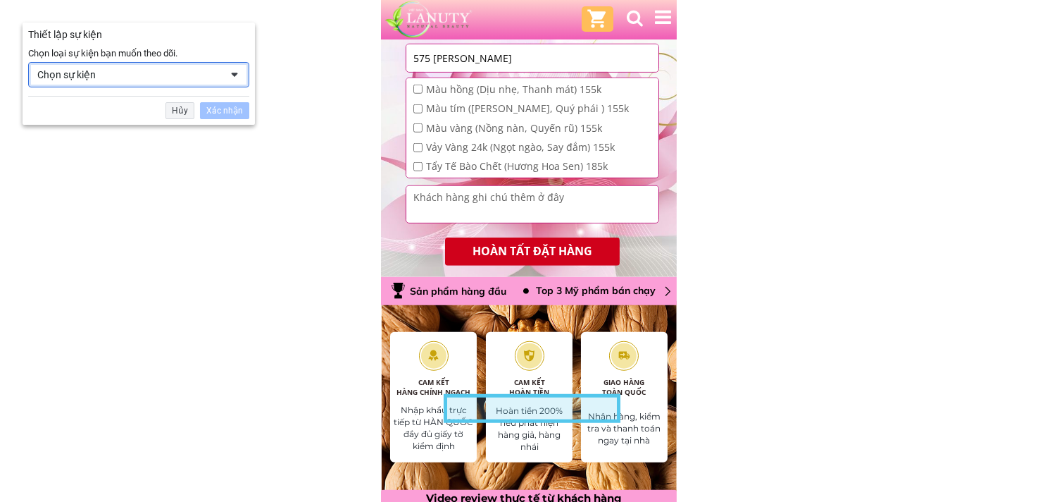
click at [214, 78] on div "Chọn sự kiện" at bounding box center [128, 74] width 183 height 13
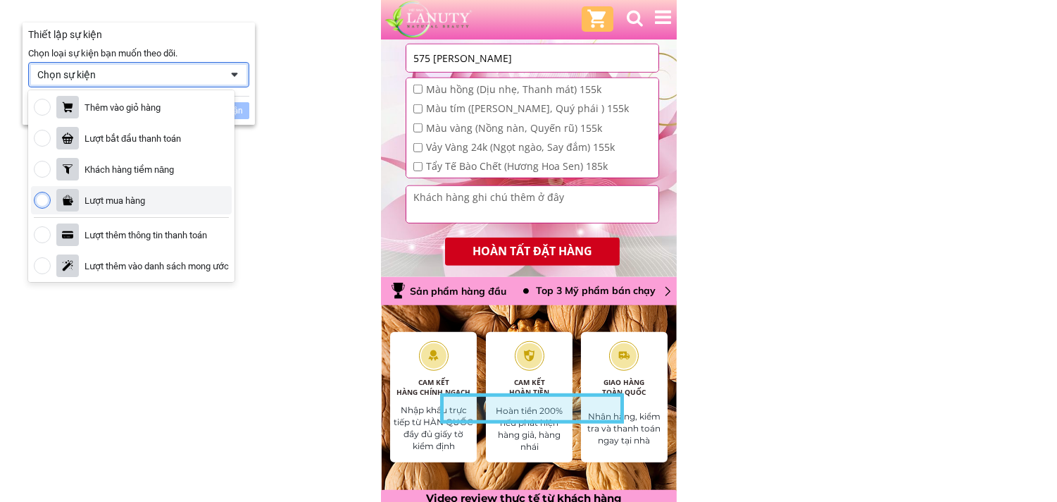
click at [132, 194] on div "Lượt mua hàng" at bounding box center [115, 200] width 61 height 12
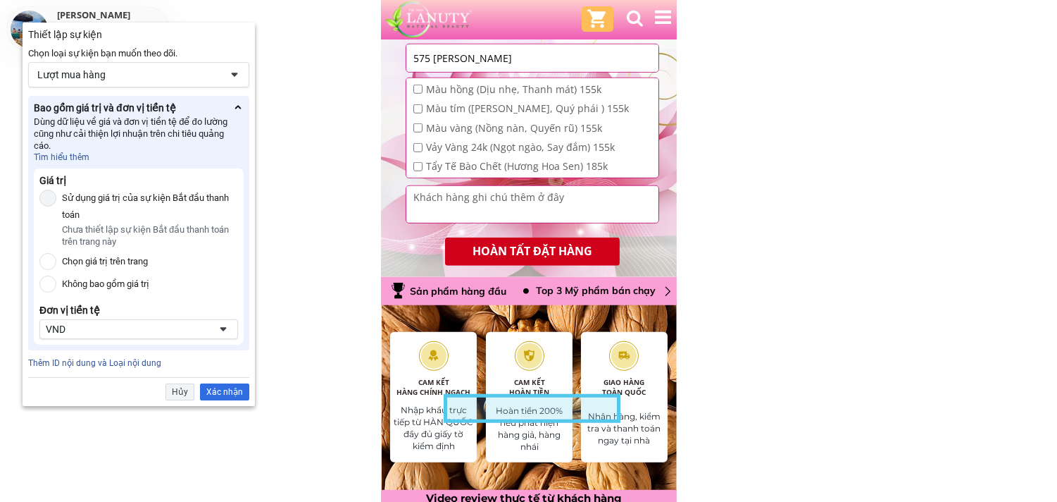
click at [47, 194] on div at bounding box center [47, 197] width 17 height 17
click at [45, 258] on input "Chọn giá trị trên trang" at bounding box center [47, 261] width 17 height 17
radio input "true"
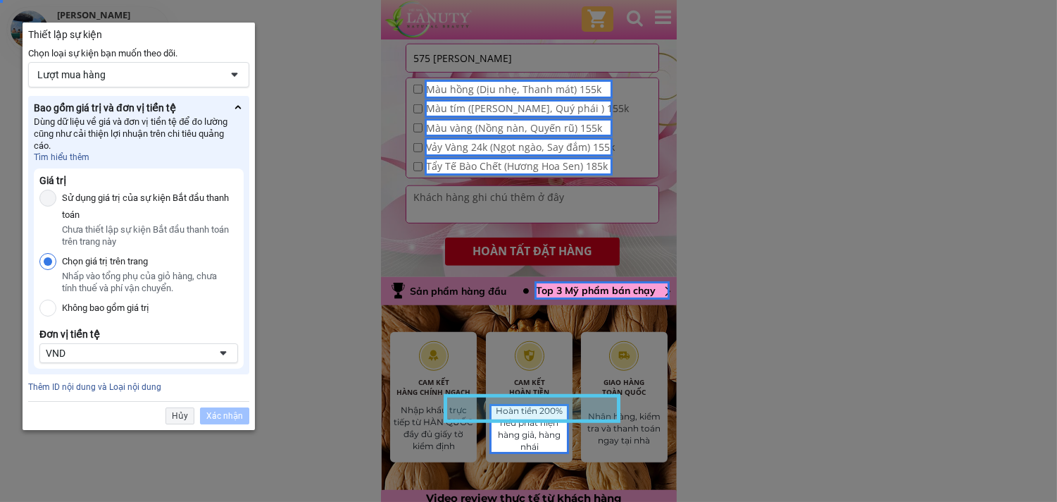
click at [46, 256] on input "Chọn giá trị trên trang" at bounding box center [47, 261] width 17 height 17
click at [50, 309] on input "Không bao gồm giá trị" at bounding box center [47, 307] width 17 height 17
radio input "true"
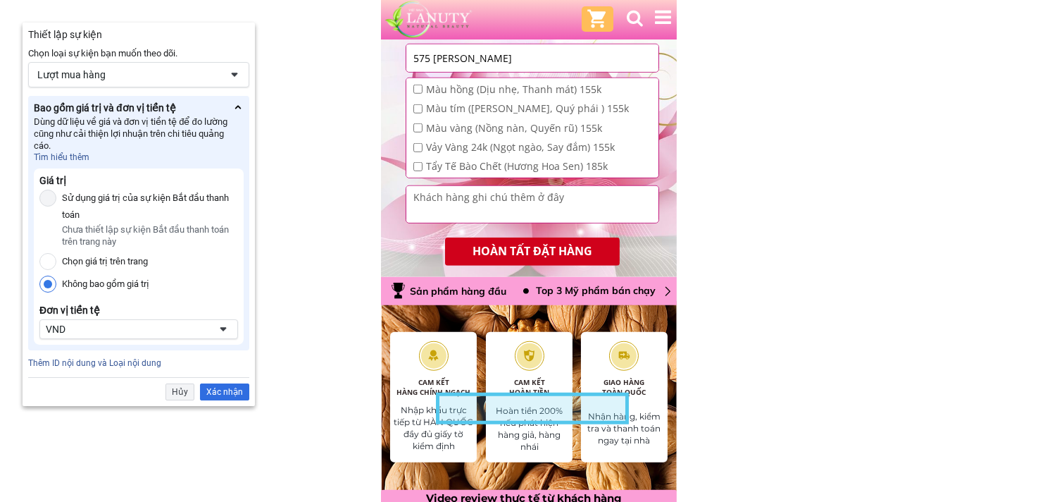
scroll to position [2323, 0]
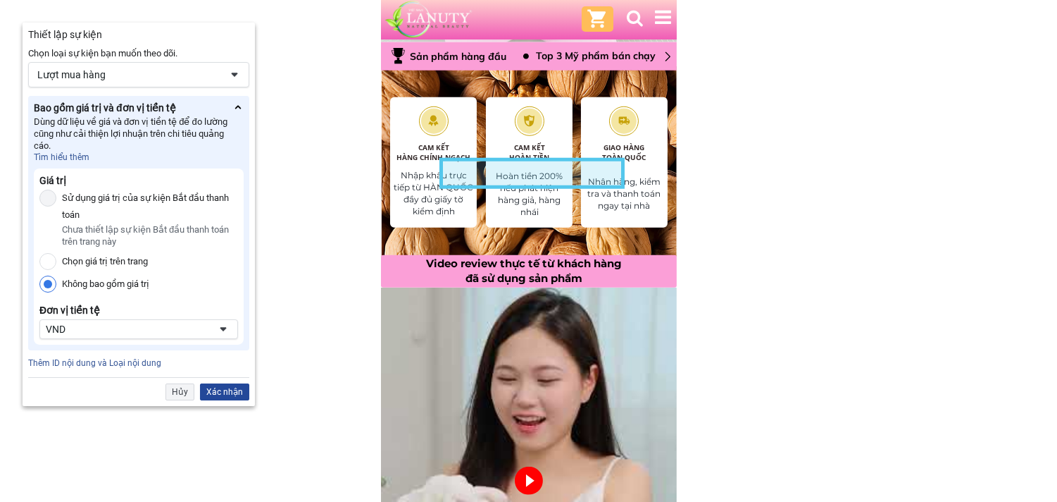
click at [231, 391] on div "Xác nhận" at bounding box center [224, 391] width 49 height 17
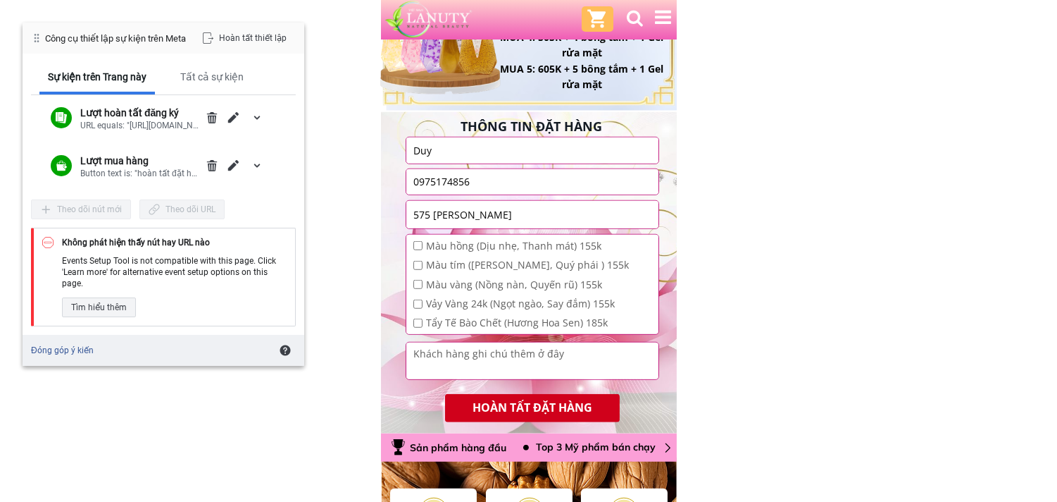
scroll to position [2089, 0]
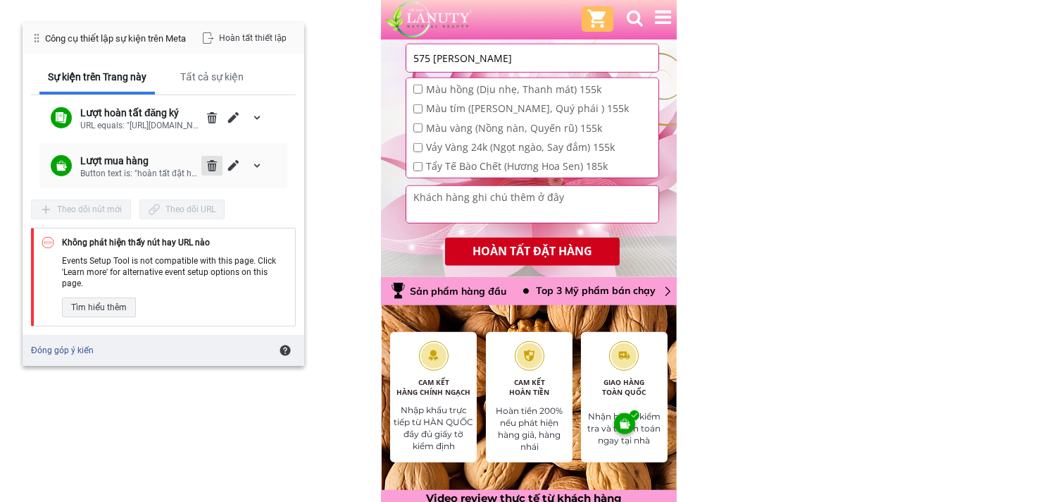
click at [209, 163] on span "Xóa" at bounding box center [211, 165] width 11 height 11
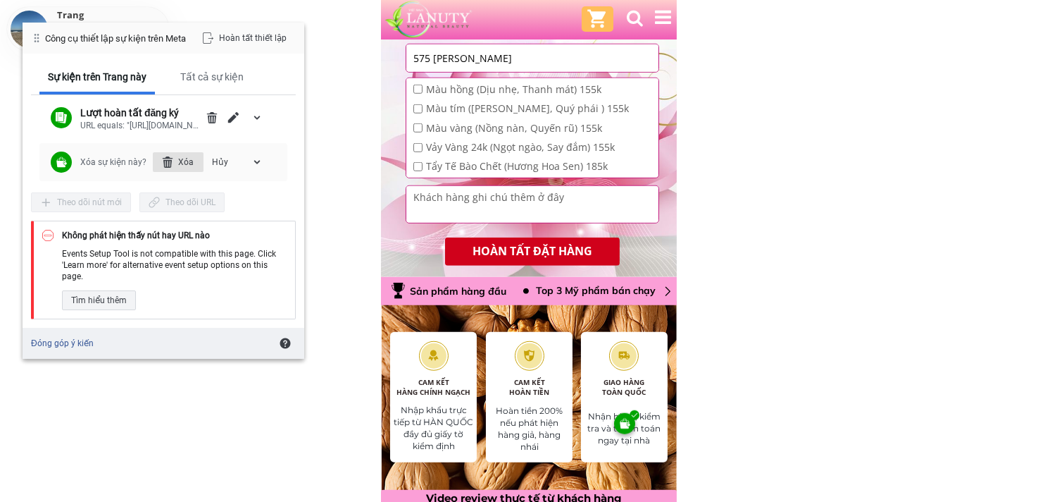
click at [183, 161] on div "Xóa" at bounding box center [178, 162] width 51 height 20
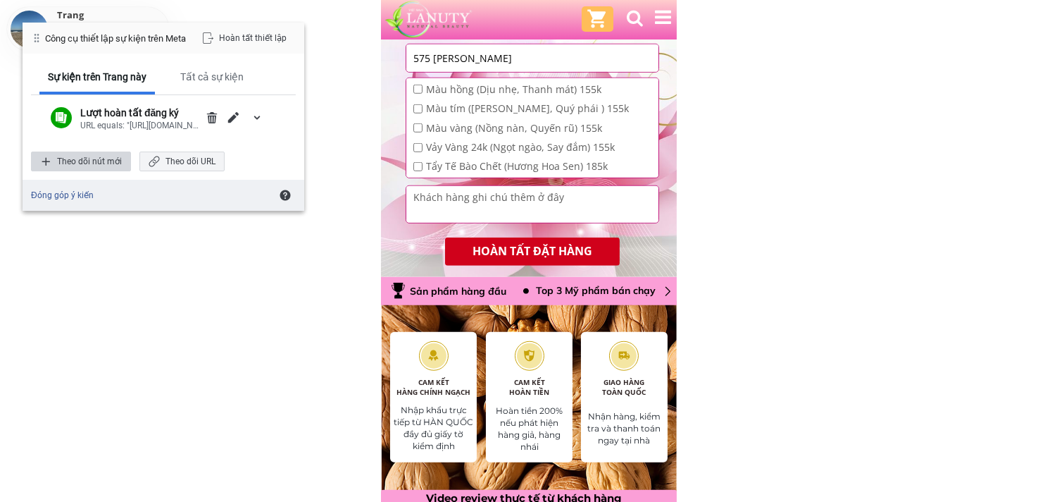
click at [86, 159] on div "Theo dõi nút mới" at bounding box center [81, 161] width 100 height 20
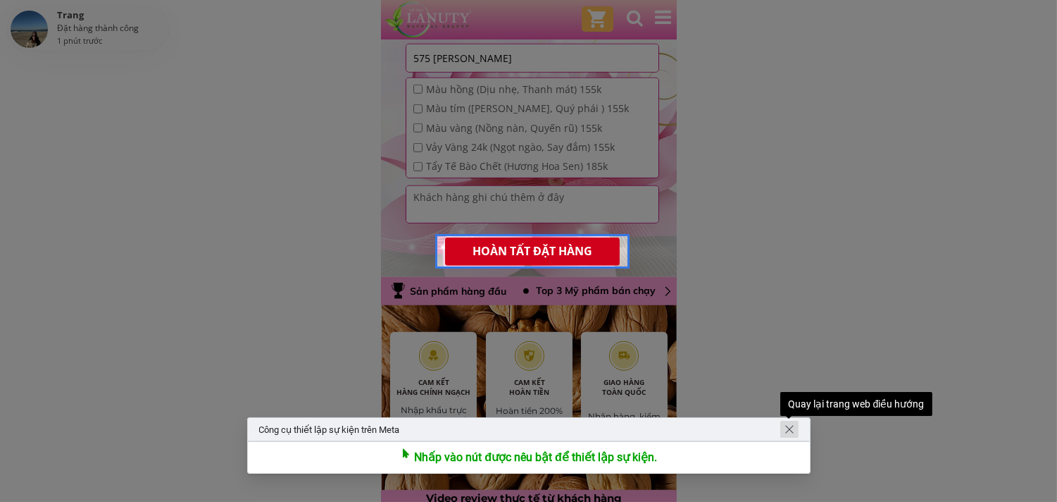
click at [785, 425] on span "Quay lại trang web điều hướng" at bounding box center [789, 428] width 11 height 11
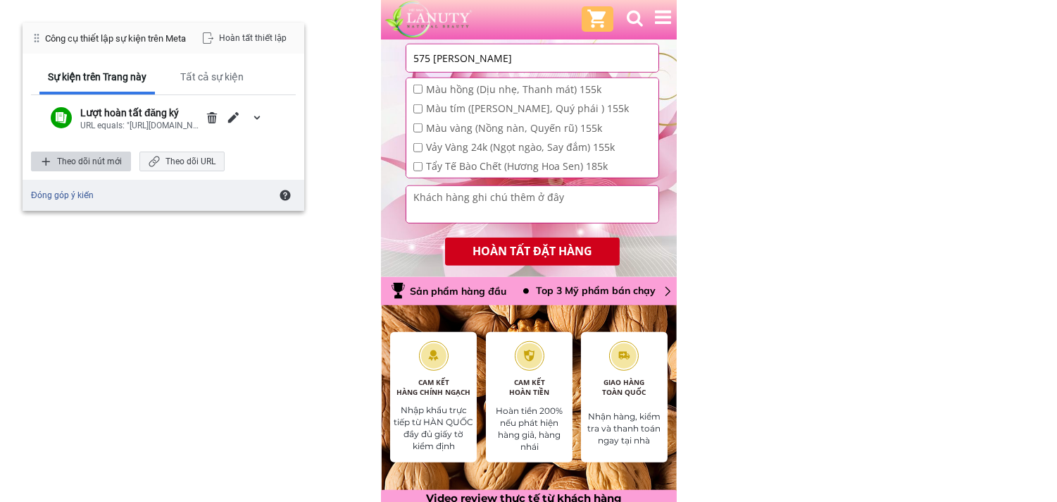
click at [68, 159] on div "Theo dõi nút mới" at bounding box center [81, 161] width 100 height 20
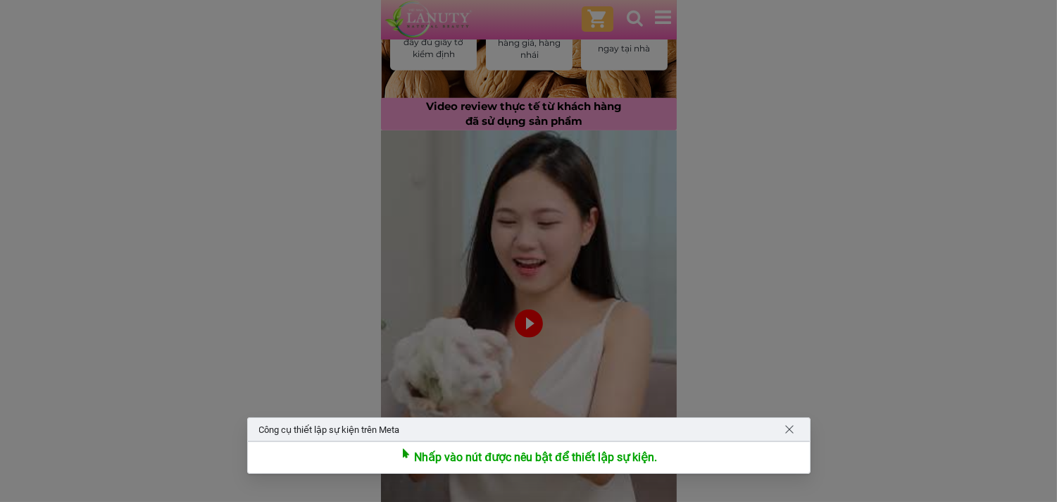
scroll to position [2167, 0]
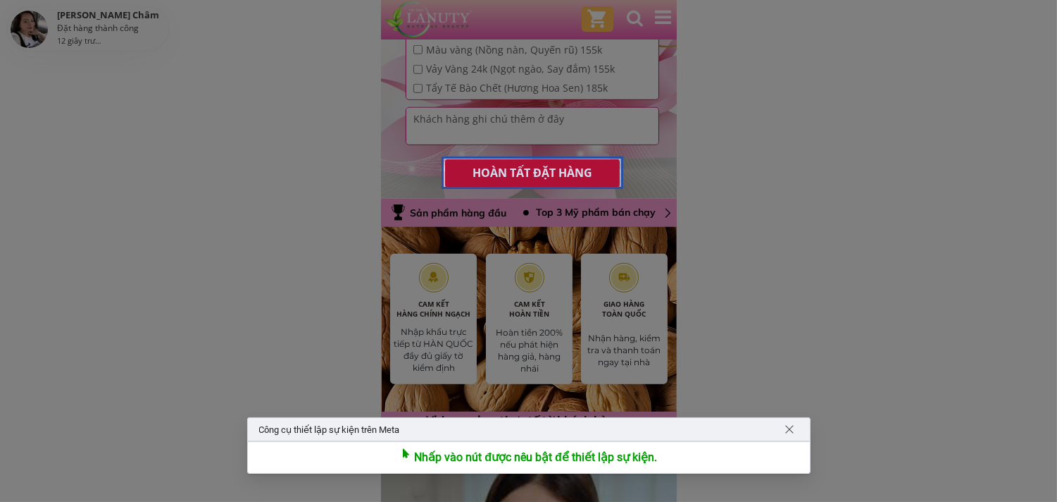
click at [536, 170] on div at bounding box center [533, 172] width 182 height 32
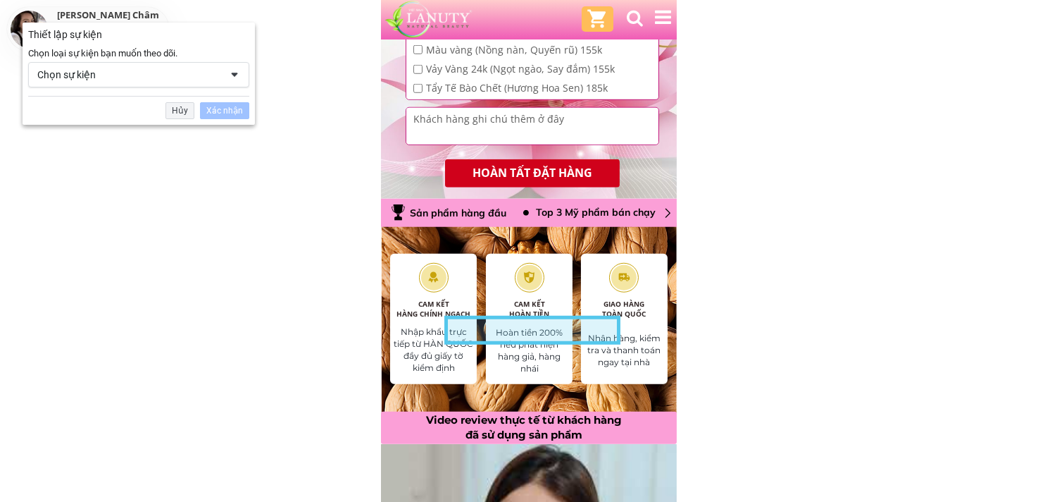
scroll to position [2089, 0]
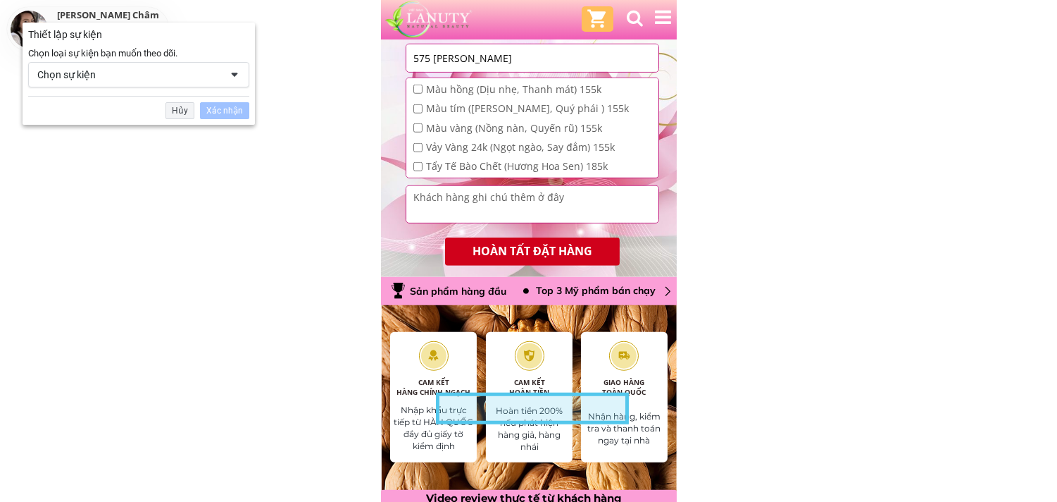
click at [229, 71] on span at bounding box center [234, 74] width 11 height 11
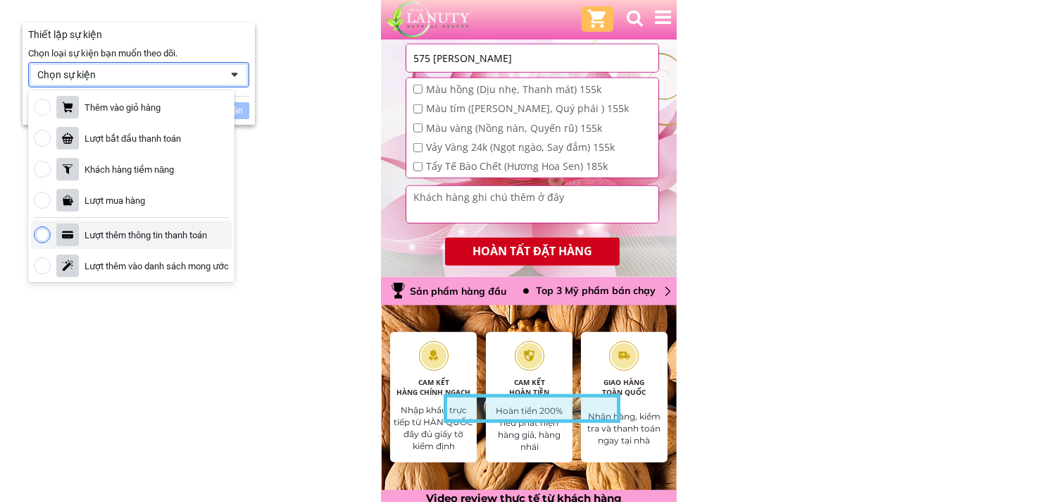
scroll to position [156, 0]
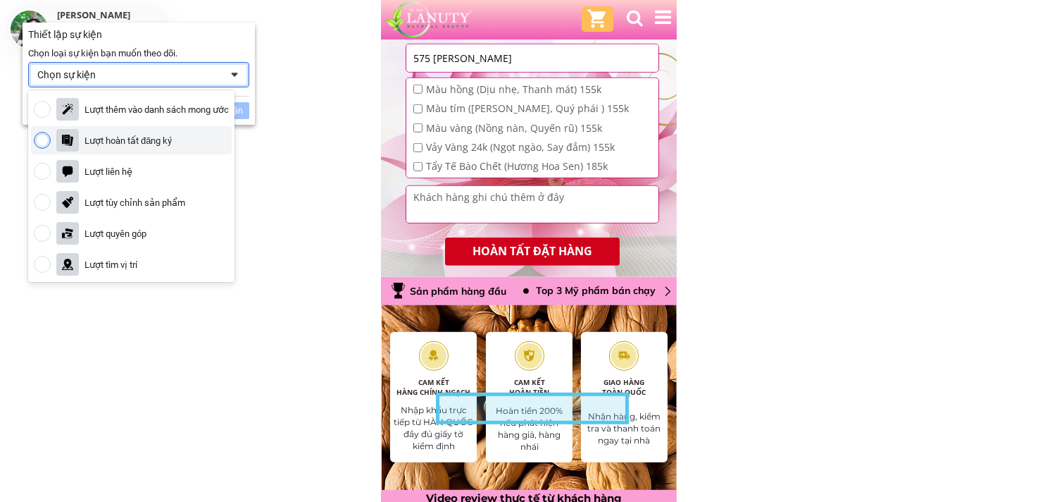
click at [166, 147] on div "Lượt hoàn tất đăng ký" at bounding box center [131, 140] width 201 height 28
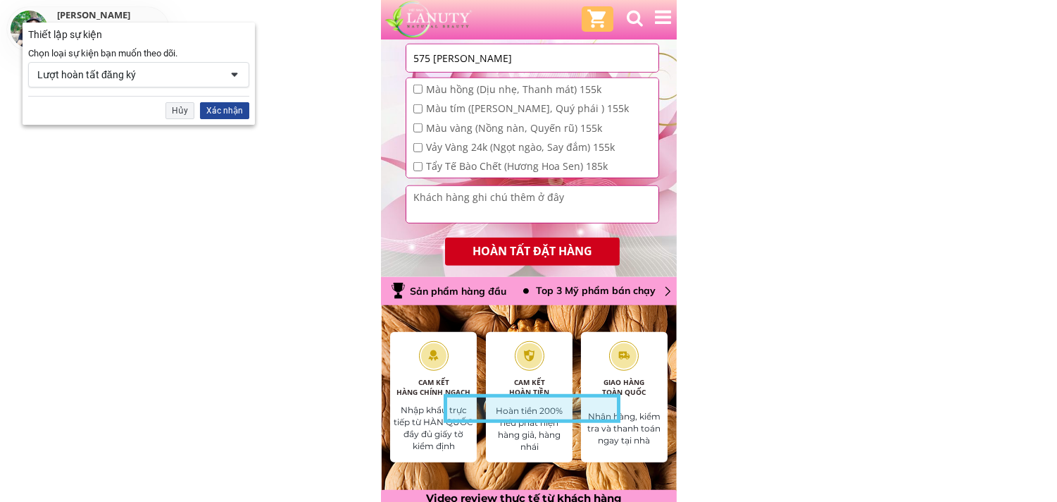
click at [212, 109] on div "Xác nhận" at bounding box center [224, 110] width 49 height 17
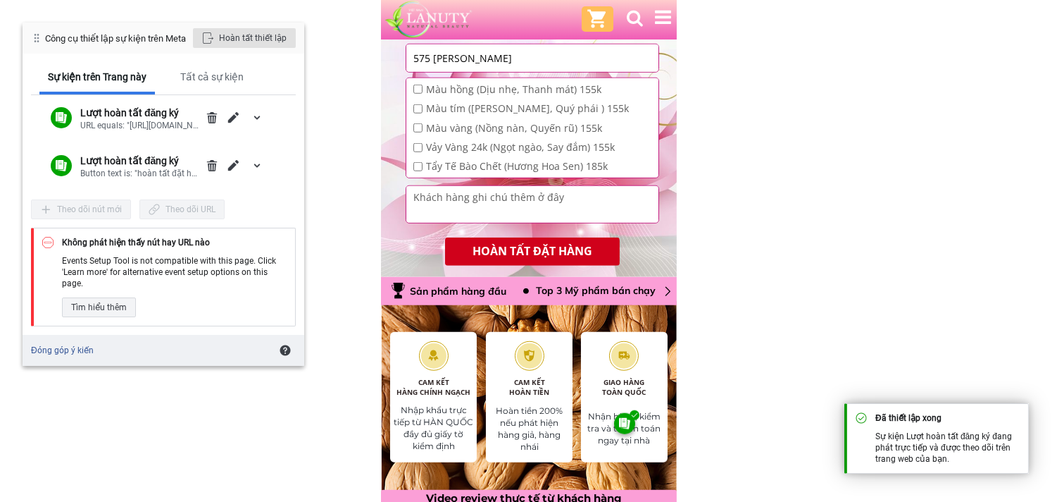
click at [265, 37] on div "Hoàn tất thiết lập" at bounding box center [244, 38] width 103 height 20
